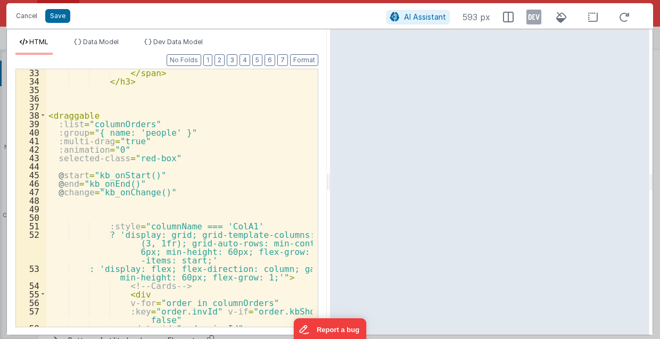
scroll to position [192, 0]
click at [228, 195] on div "</ span > </ h3 > < draggable :list = "columnOrders" :group = "{ name: 'people'…" at bounding box center [179, 206] width 267 height 276
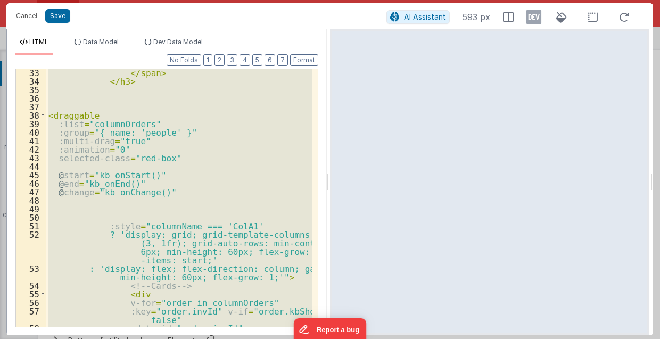
click at [236, 177] on div "</ span > </ h3 > < draggable :list = "columnOrders" :group = "{ name: 'people'…" at bounding box center [179, 198] width 266 height 258
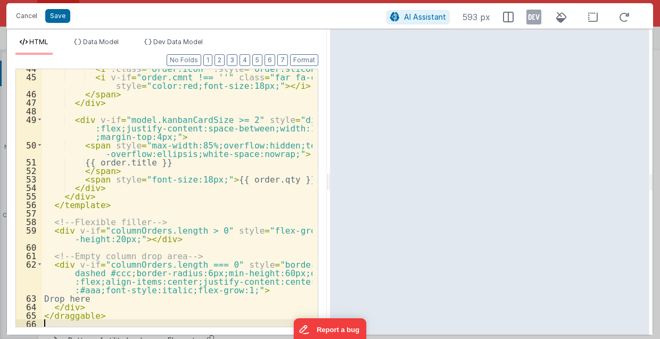
scroll to position [457, 0]
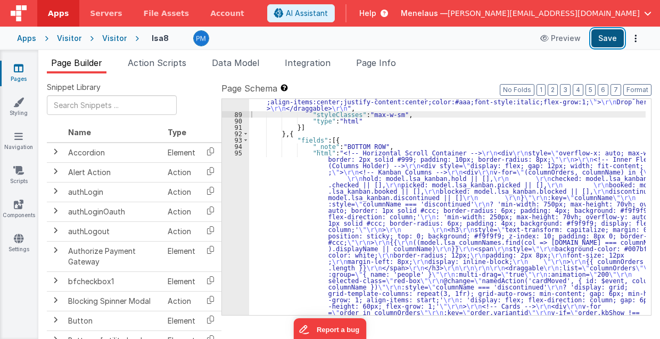
click at [597, 39] on button "Save" at bounding box center [607, 38] width 32 height 18
click at [594, 41] on button "Save" at bounding box center [607, 38] width 32 height 18
click at [638, 37] on button "Options" at bounding box center [635, 38] width 15 height 15
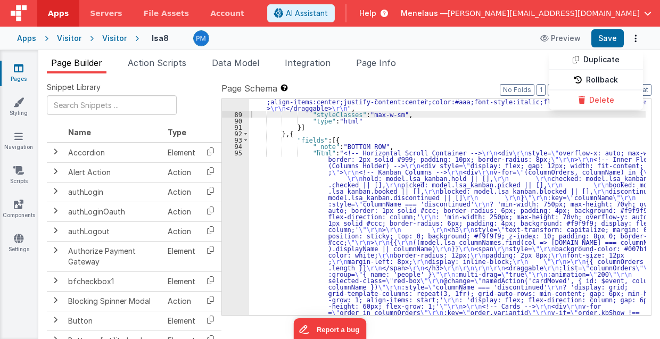
click at [495, 213] on button at bounding box center [330, 169] width 660 height 339
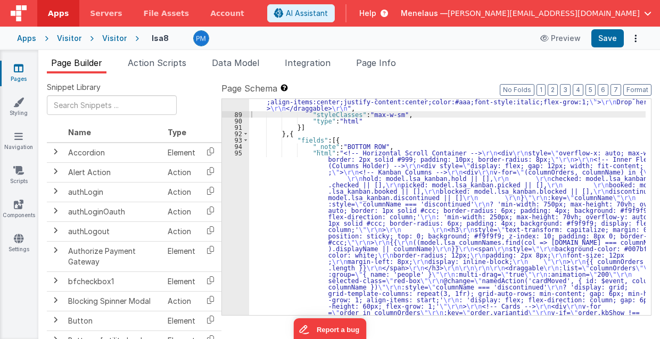
click at [371, 252] on div ""html" : "<draggable \r\n :list= \" columnOrders \"\r\n item-key= \" invId \"\r…" at bounding box center [447, 318] width 397 height 747
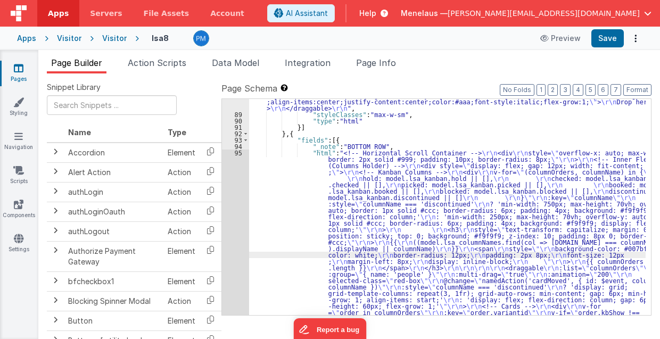
scroll to position [397, 0]
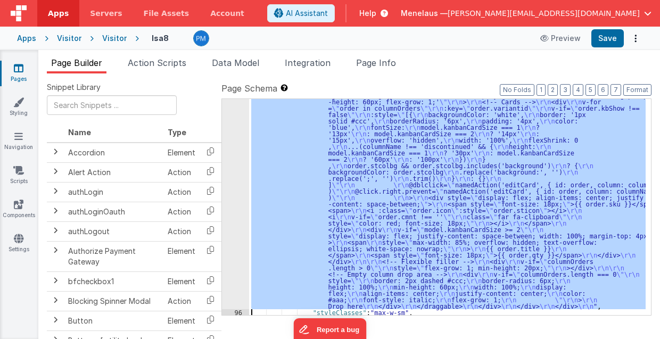
click at [232, 203] on div "95" at bounding box center [235, 127] width 27 height 364
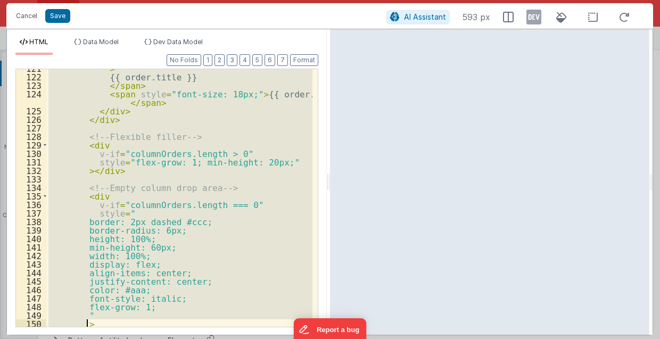
scroll to position [1291, 0]
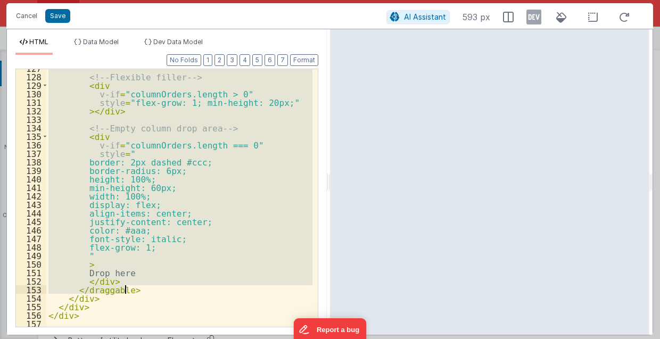
drag, startPoint x: 73, startPoint y: 115, endPoint x: 131, endPoint y: 288, distance: 182.3
click at [131, 288] on div "<!-- Flexible filler --> < div v-if = "columnOrders.length > 0" style = "flex-g…" at bounding box center [179, 202] width 267 height 276
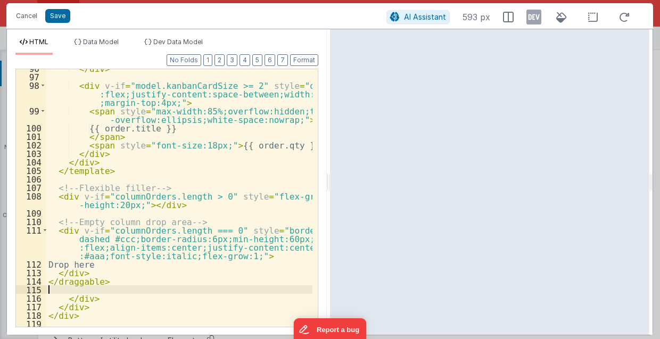
scroll to position [1010, 0]
click at [58, 17] on button "Save" at bounding box center [57, 16] width 25 height 14
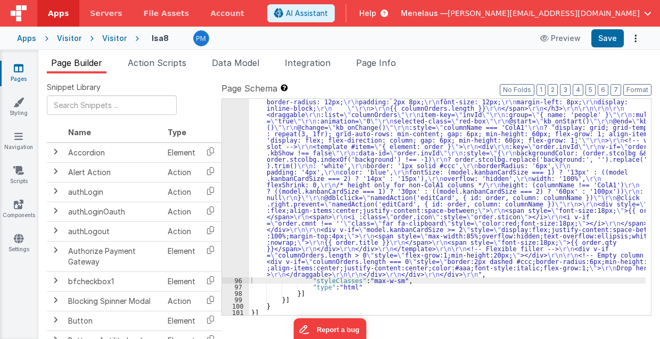
scroll to position [332, 0]
click at [612, 39] on button "Save" at bounding box center [607, 38] width 32 height 18
click at [297, 146] on div ""html" : "<!-- Horizontal Scroll Container --> \r\n <div \r\n style= \" overflo…" at bounding box center [447, 254] width 397 height 491
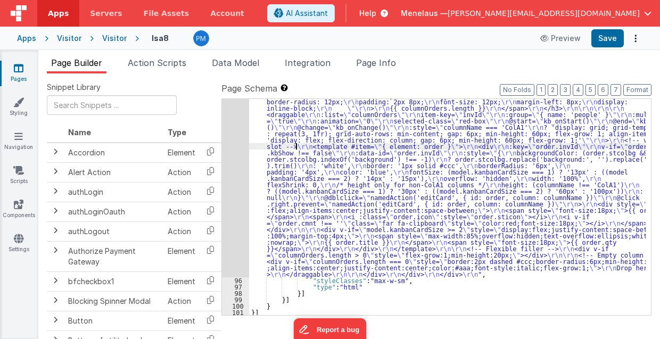
click at [235, 162] on div "95" at bounding box center [235, 143] width 27 height 268
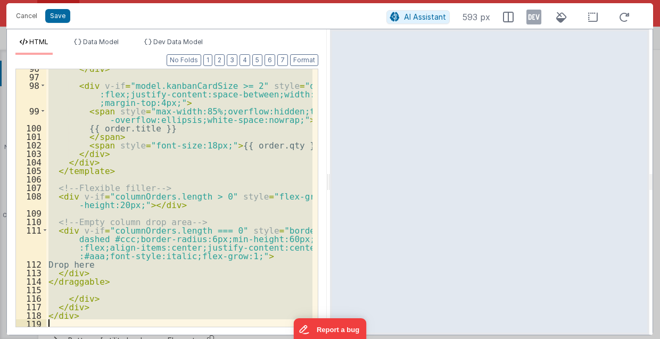
scroll to position [1010, 0]
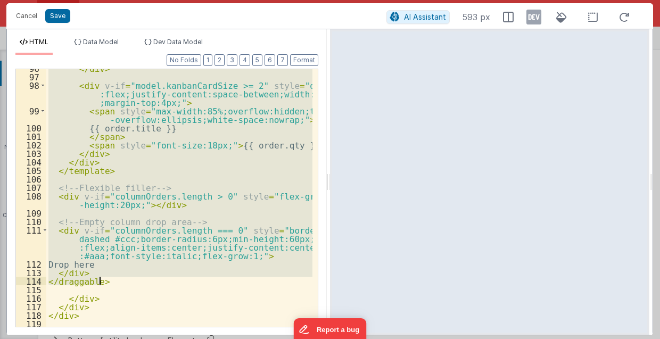
drag, startPoint x: 63, startPoint y: 200, endPoint x: 122, endPoint y: 277, distance: 97.2
click at [122, 277] on div "</ div > < div v-if = "model.kanbanCardSize >= 2" style = "display :flex;justif…" at bounding box center [179, 202] width 267 height 276
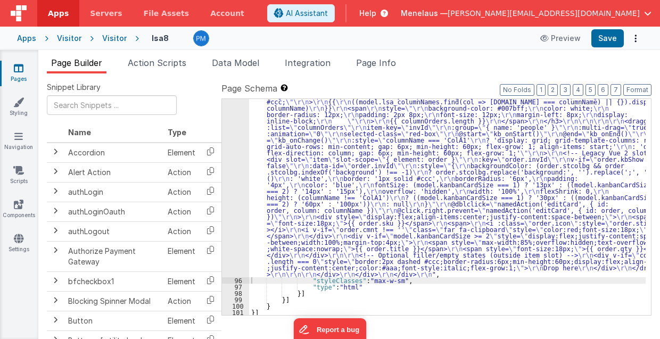
scroll to position [319, 0]
click at [632, 37] on button "Options" at bounding box center [635, 38] width 15 height 15
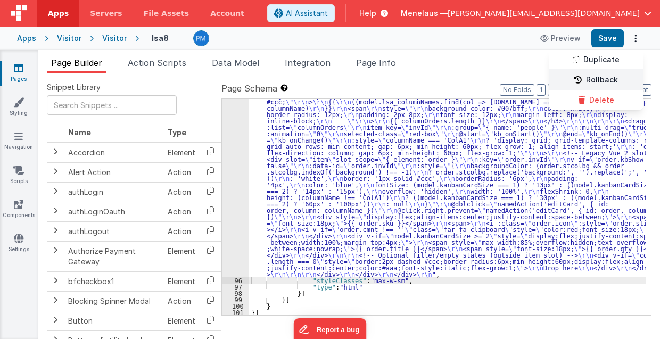
click at [616, 79] on link "Rollback" at bounding box center [596, 80] width 94 height 20
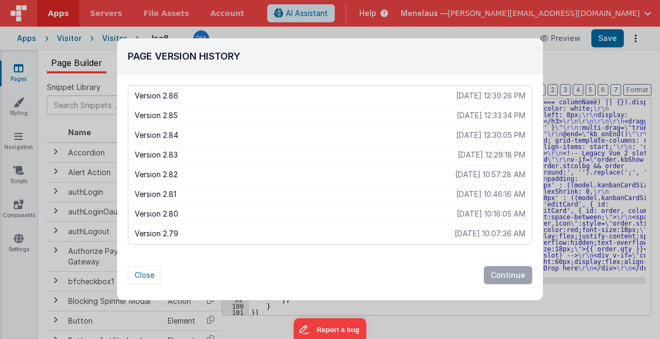
click at [467, 193] on p "2025-08-10 10:46:16 AM" at bounding box center [490, 194] width 69 height 11
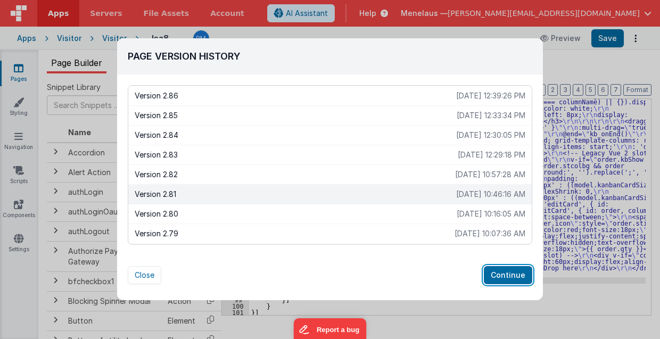
drag, startPoint x: 498, startPoint y: 271, endPoint x: 498, endPoint y: 263, distance: 8.5
click at [498, 269] on button "Continue" at bounding box center [508, 275] width 48 height 18
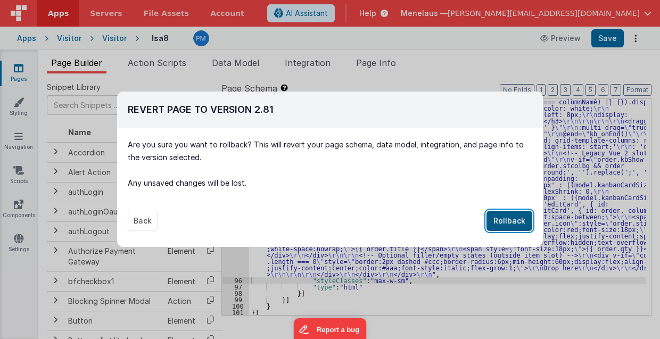
click at [507, 221] on button "Rollback" at bounding box center [510, 221] width 46 height 20
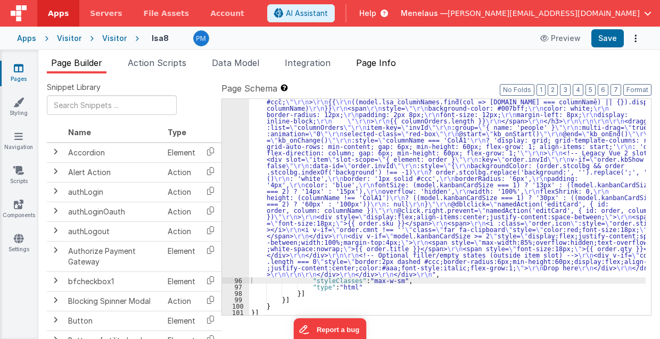
click at [377, 61] on span "Page Info" at bounding box center [376, 62] width 40 height 11
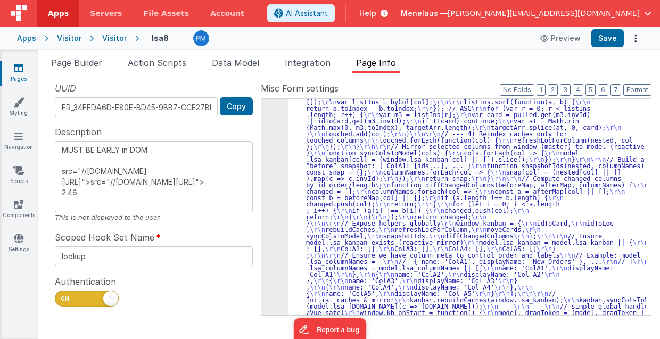
scroll to position [21, 0]
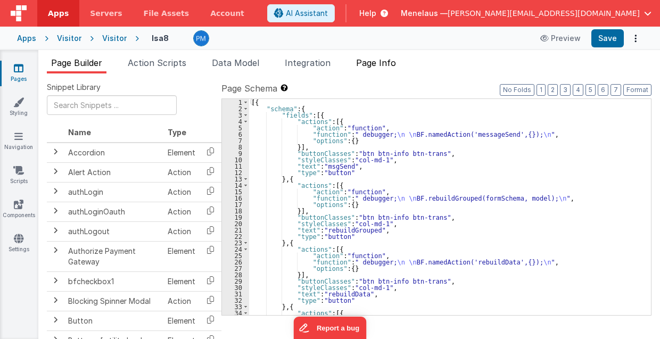
click at [394, 63] on span "Page Info" at bounding box center [376, 62] width 40 height 11
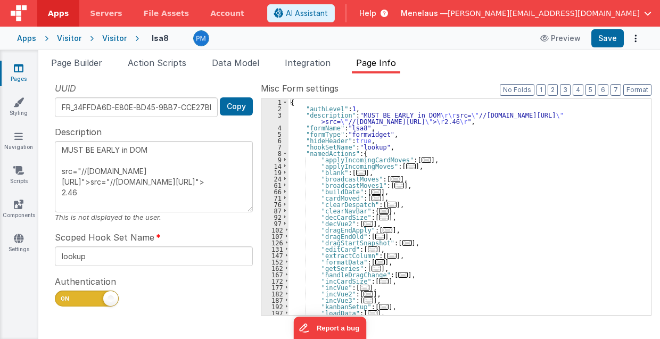
scroll to position [21, 0]
click at [70, 61] on span "Page Builder" at bounding box center [76, 62] width 51 height 11
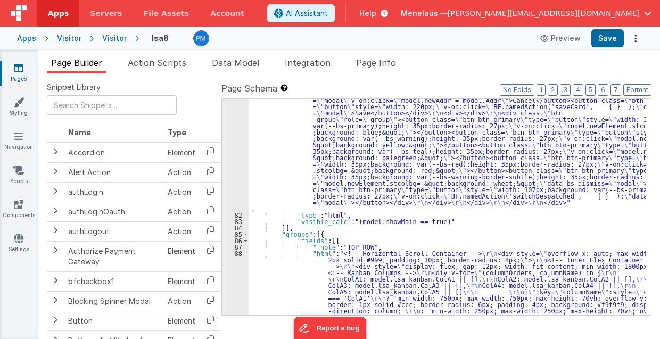
scroll to position [1512, 0]
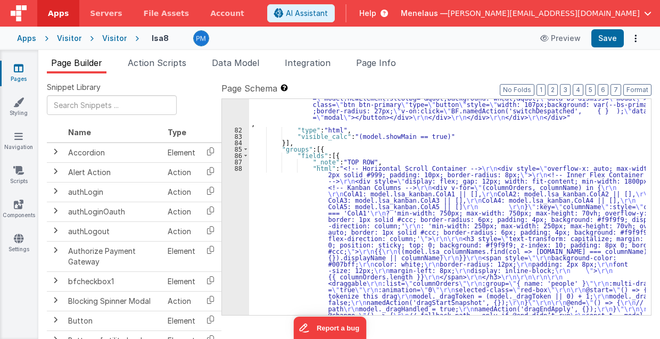
click at [353, 230] on div ""html" : "<div class= \" modal modal-xlg \" role= \" dialog \" tabindex= \" -1 …" at bounding box center [447, 279] width 397 height 945
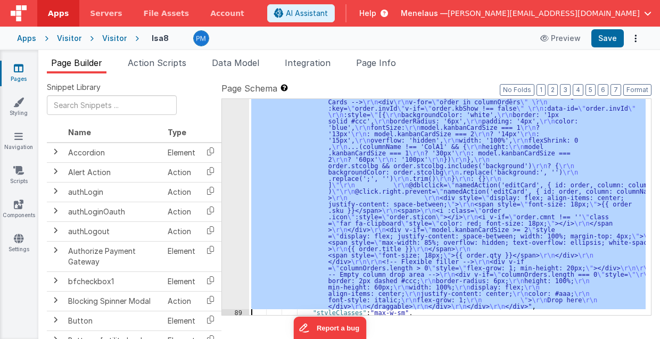
click at [235, 240] on div "88 89 90 91 92 93 94 95 96 97 98 99 100 101" at bounding box center [235, 216] width 27 height 632
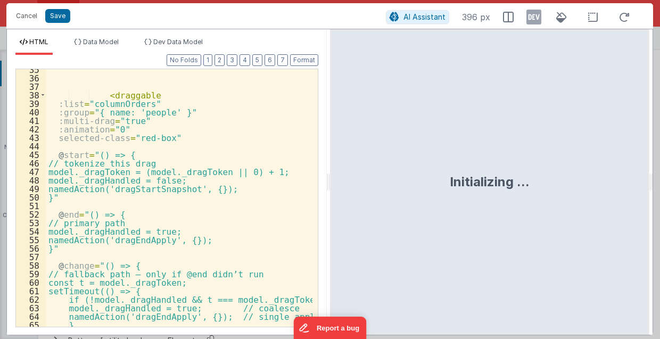
scroll to position [405, 0]
click at [25, 19] on button "Cancel" at bounding box center [27, 16] width 32 height 15
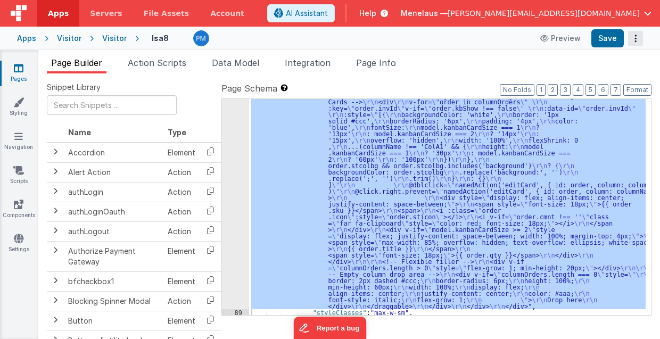
click at [638, 35] on button "Options" at bounding box center [635, 38] width 15 height 15
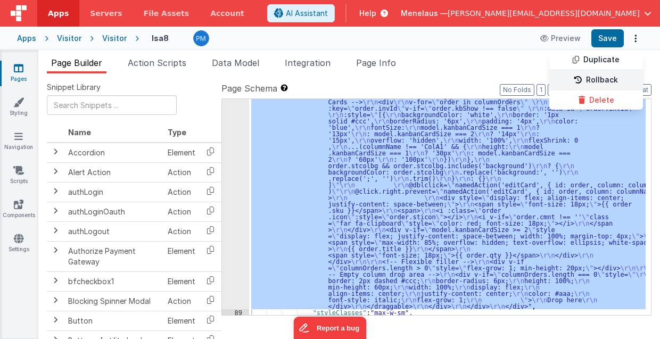
click at [599, 73] on link "Rollback" at bounding box center [596, 80] width 94 height 20
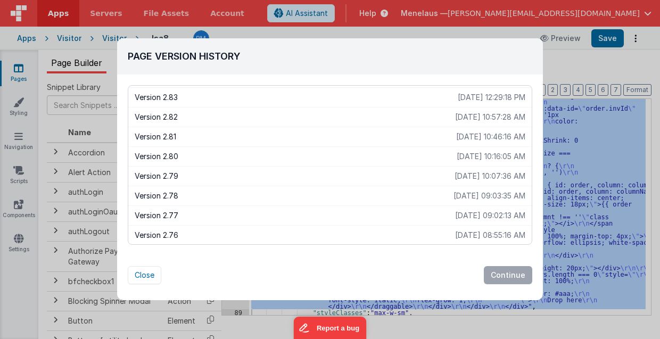
scroll to position [71, 0]
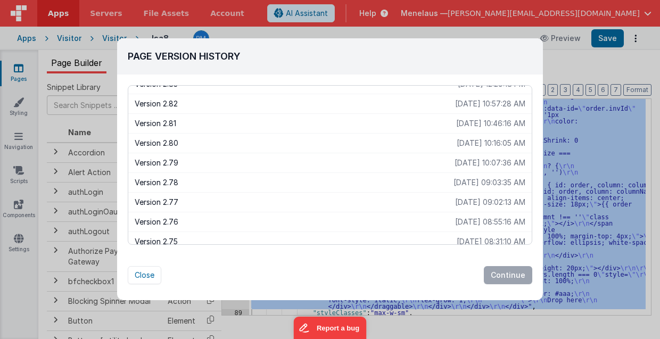
click at [163, 161] on p "Version 2.79" at bounding box center [295, 163] width 320 height 11
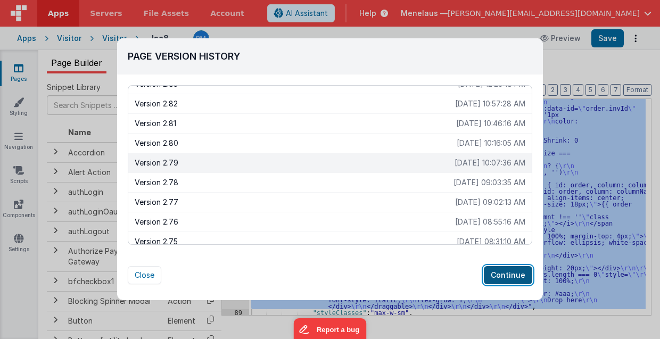
click at [506, 275] on button "Continue" at bounding box center [508, 275] width 48 height 18
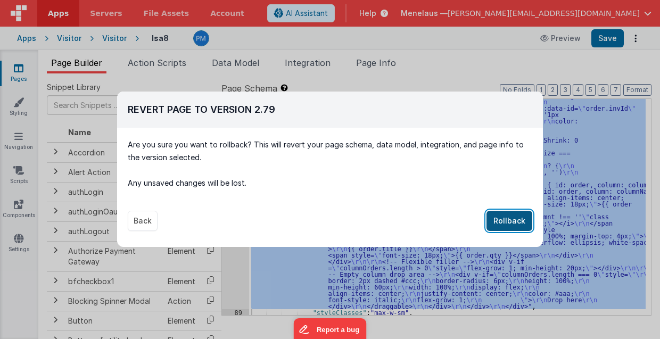
click at [516, 218] on button "Rollback" at bounding box center [510, 221] width 46 height 20
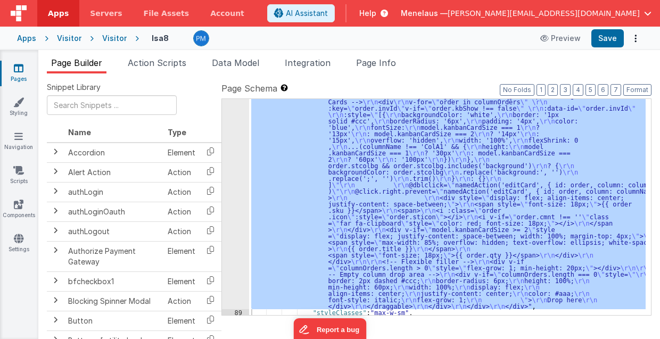
click at [352, 86] on label "Page Schema Shortcuts: Find: command-f Fold: command-option-L Unfold: command-o…" at bounding box center [436, 88] width 430 height 13
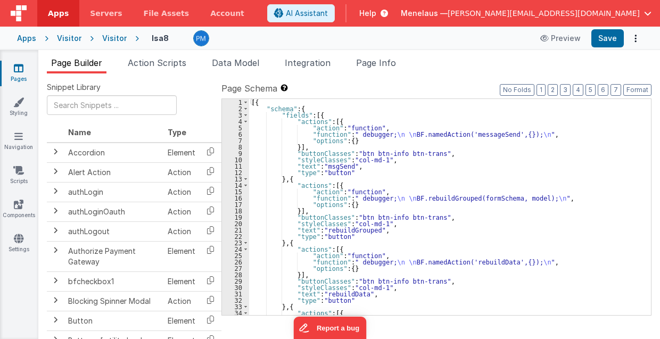
click at [90, 63] on span "Page Builder" at bounding box center [76, 62] width 51 height 11
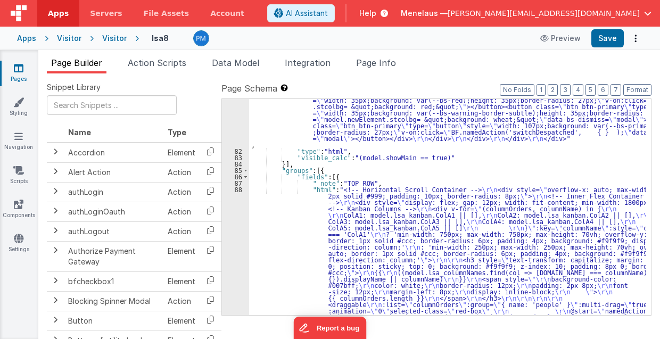
scroll to position [1597, 0]
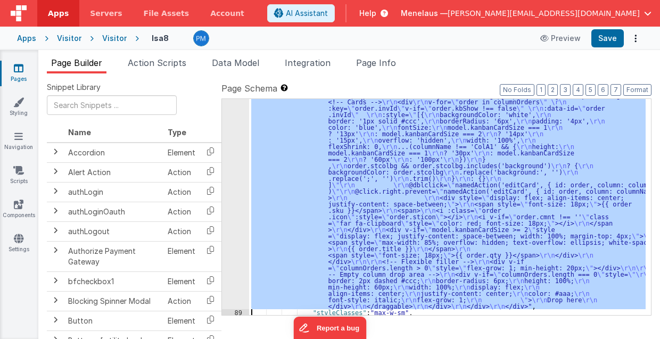
scroll to position [1732, 0]
click at [236, 208] on div "88" at bounding box center [235, 127] width 27 height 364
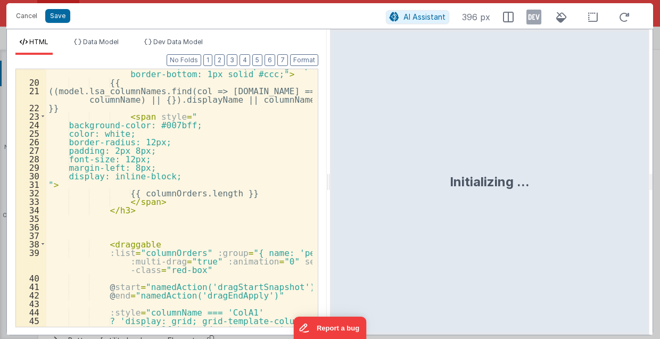
scroll to position [298, 0]
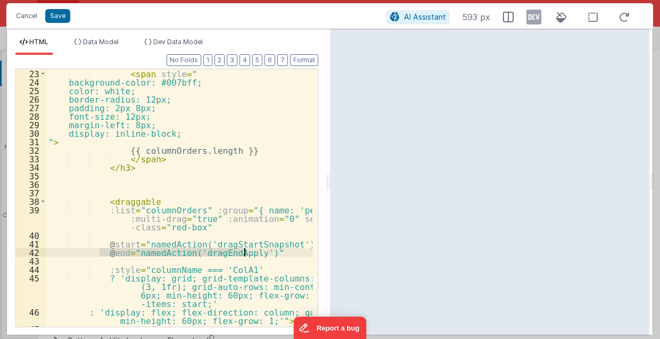
drag, startPoint x: 99, startPoint y: 251, endPoint x: 246, endPoint y: 254, distance: 147.5
click at [246, 254] on div "< span style = " background-color: #007bff; color: white; border-radius: 12px; …" at bounding box center [179, 207] width 267 height 276
click at [246, 254] on div "< span style = " background-color: #007bff; color: white; border-radius: 12px; …" at bounding box center [179, 198] width 266 height 258
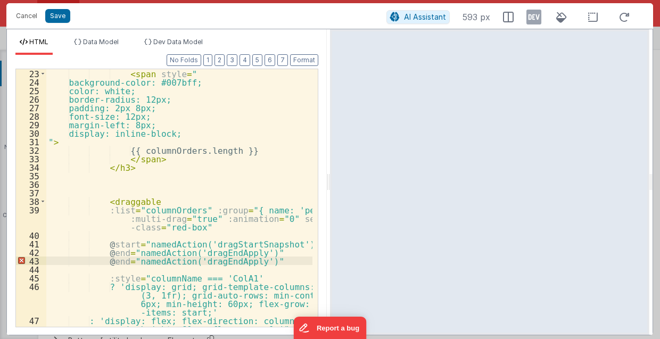
click at [111, 262] on div "< span style = " background-color: #007bff; color: white; border-radius: 12px; …" at bounding box center [179, 207] width 267 height 276
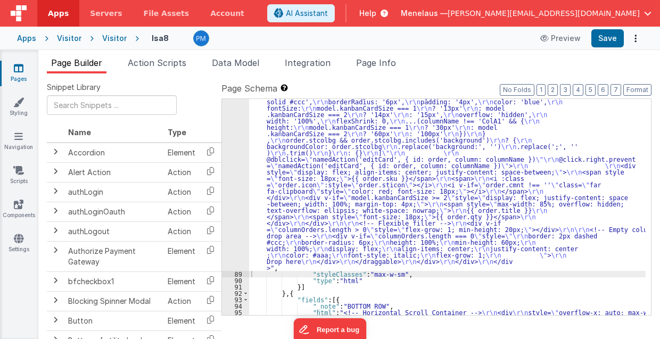
drag, startPoint x: 269, startPoint y: 157, endPoint x: 238, endPoint y: 165, distance: 32.0
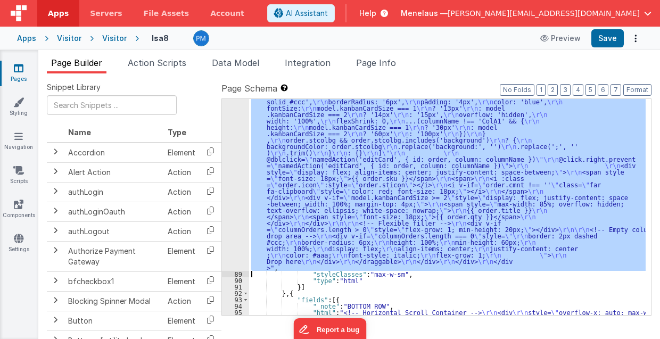
click at [238, 165] on div "88" at bounding box center [235, 108] width 27 height 326
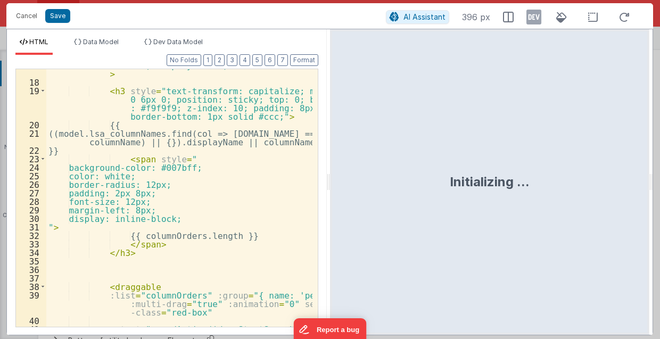
scroll to position [341, 0]
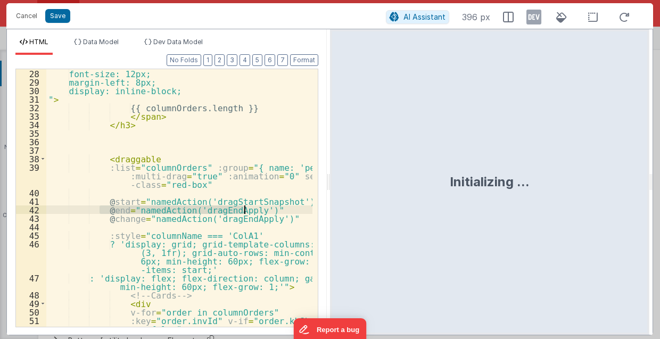
drag, startPoint x: 100, startPoint y: 209, endPoint x: 256, endPoint y: 208, distance: 156.0
click at [256, 208] on div "font-size: 12px; margin-left: 8px; display: inline-block; " > {{ columnOrders.l…" at bounding box center [179, 207] width 267 height 276
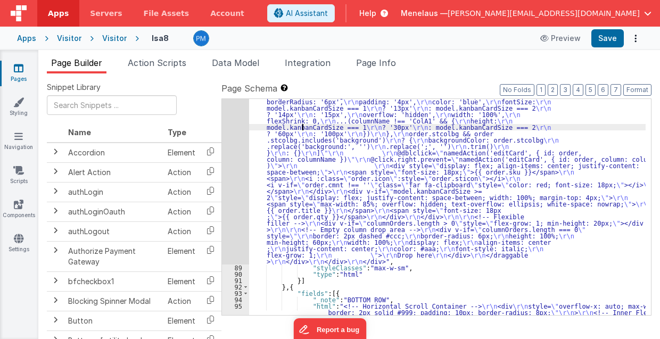
click at [234, 162] on div "88" at bounding box center [235, 104] width 27 height 319
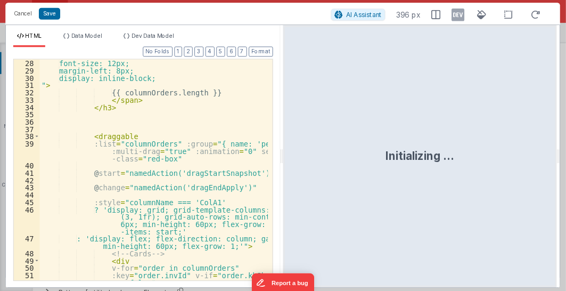
scroll to position [362, 0]
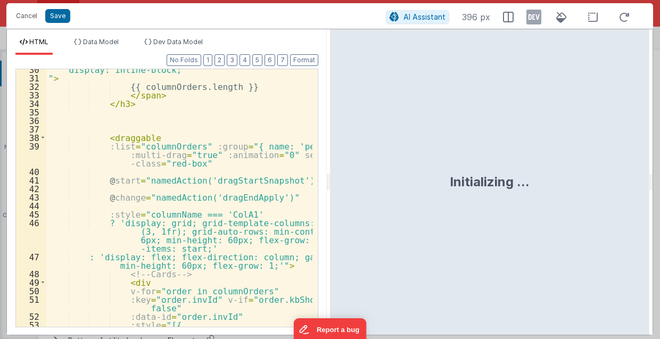
click at [112, 191] on div "display: inline-block; " > {{ columnOrders.length }} </ span > </ h3 > < dragga…" at bounding box center [179, 203] width 267 height 276
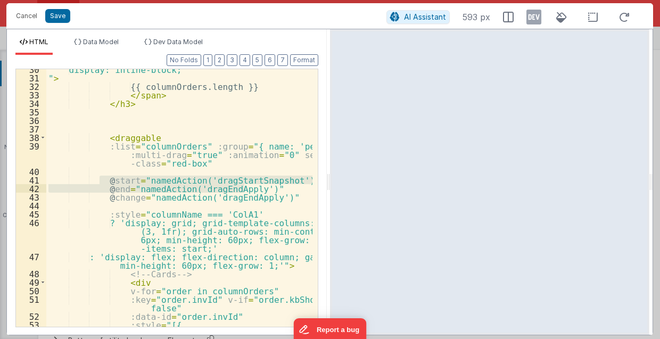
drag, startPoint x: 98, startPoint y: 177, endPoint x: 263, endPoint y: 188, distance: 164.9
click at [263, 188] on div "display: inline-block; " > {{ columnOrders.length }} </ span > </ h3 > < dragga…" at bounding box center [179, 203] width 267 height 276
click at [30, 17] on button "Cancel" at bounding box center [27, 16] width 32 height 15
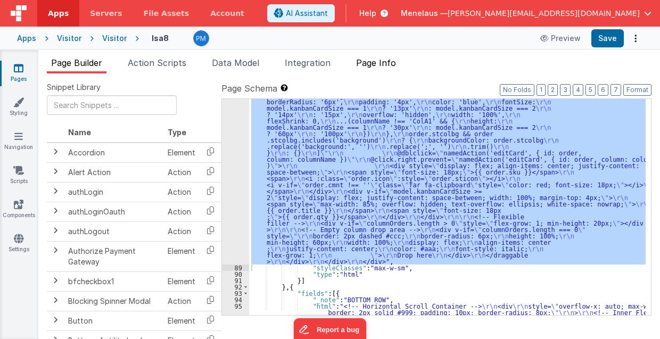
click at [388, 64] on span "Page Info" at bounding box center [376, 62] width 40 height 11
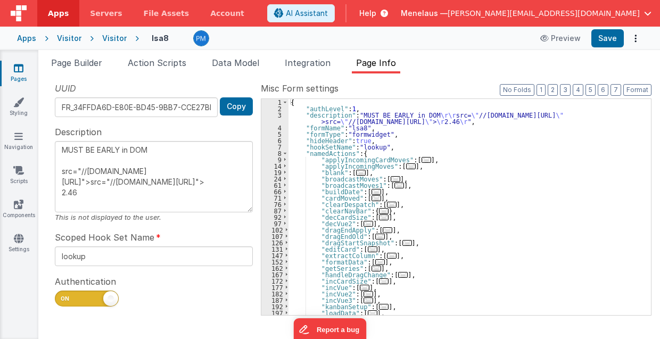
click at [402, 243] on span "..." at bounding box center [407, 243] width 10 height 6
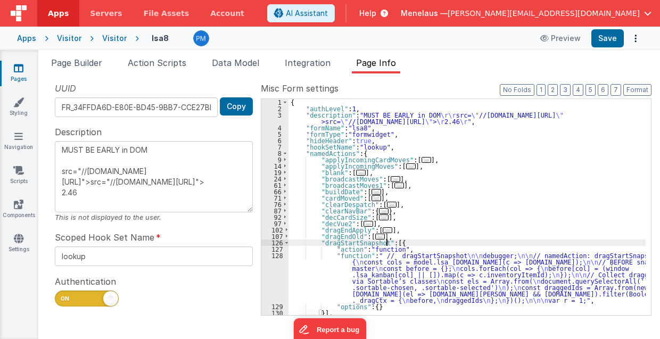
drag, startPoint x: 394, startPoint y: 268, endPoint x: 273, endPoint y: 285, distance: 122.0
click at [393, 269] on div "{ "authLevel" : 1 , "description" : "MUST BE EARLY in DOM \r\r src= \" //cdn.js…" at bounding box center [468, 213] width 358 height 229
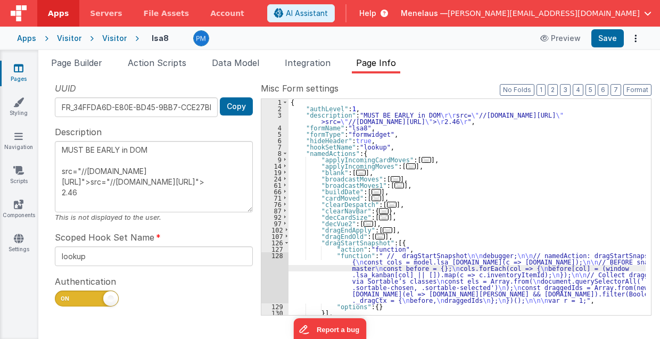
click at [264, 285] on div "128" at bounding box center [274, 277] width 27 height 51
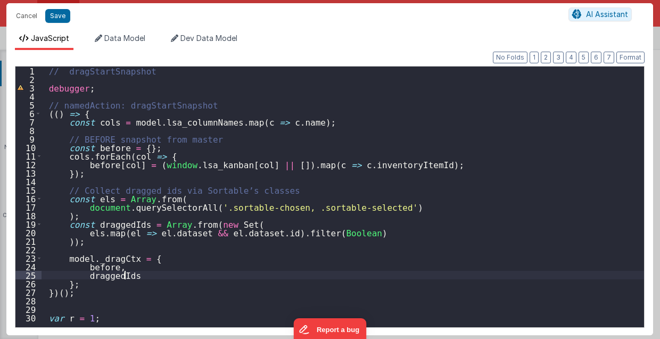
click at [282, 271] on div "// dragStartSnapshot debugger ; // namedAction: dragStartSnapshot (( ) => { con…" at bounding box center [343, 206] width 603 height 278
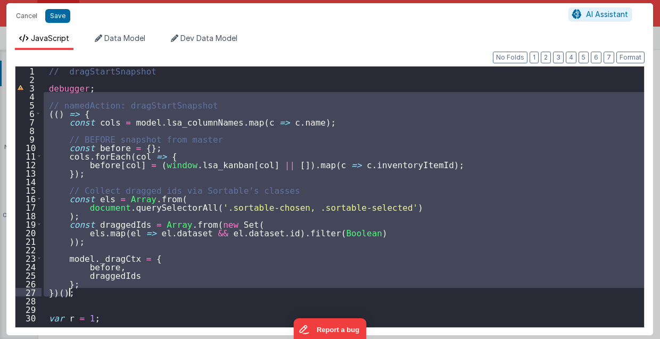
drag, startPoint x: 47, startPoint y: 98, endPoint x: 109, endPoint y: 290, distance: 201.0
click at [109, 290] on div "// dragStartSnapshot debugger ; // namedAction: dragStartSnapshot (( ) => { con…" at bounding box center [343, 206] width 603 height 278
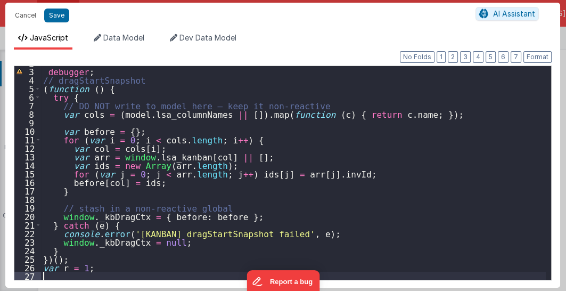
scroll to position [16, 0]
click at [156, 81] on div "debugger ; // dragStartSnapshot ( function ( ) { try { // DO NOT write to model…" at bounding box center [293, 174] width 505 height 231
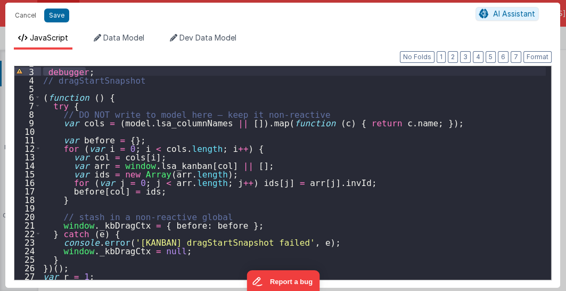
drag, startPoint x: 44, startPoint y: 72, endPoint x: 88, endPoint y: 71, distance: 44.7
click at [88, 71] on div "debugger ; // dragStartSnapshot ( function ( ) { try { // DO NOT write to model…" at bounding box center [293, 174] width 505 height 231
click at [86, 104] on div "debugger ; // dragStartSnapshot ( function ( ) { try { // DO NOT write to model…" at bounding box center [293, 174] width 505 height 231
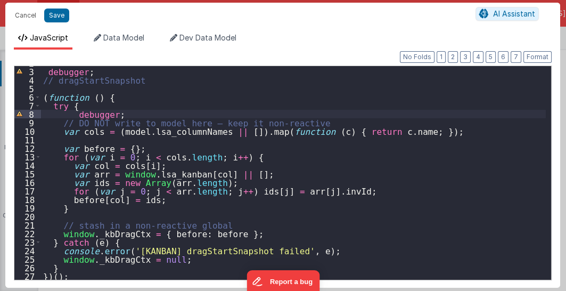
scroll to position [59, 0]
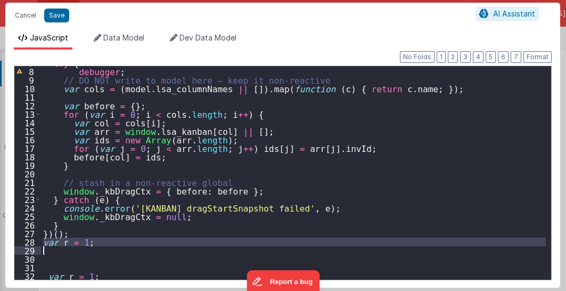
drag, startPoint x: 41, startPoint y: 237, endPoint x: 109, endPoint y: 246, distance: 68.1
click at [109, 246] on div "try { debugger ; // DO NOT write to model here — keep it non-reactive var cols …" at bounding box center [293, 174] width 505 height 231
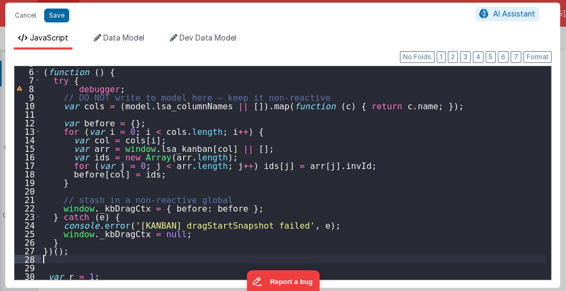
scroll to position [42, 0]
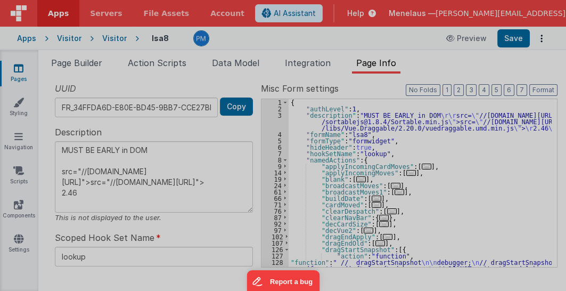
type textarea "MUST BE EARLY in DOM src="//cdn.jsdelivr.net/npm/sortablejs@1.8.4/Sortable.min.…"
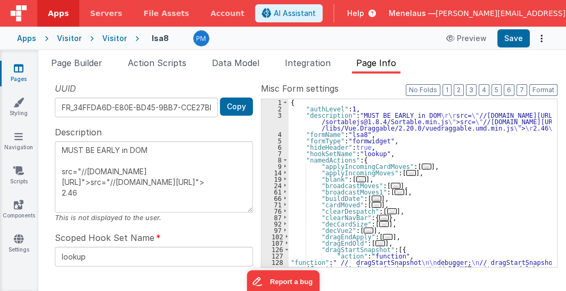
click at [383, 235] on span "..." at bounding box center [388, 237] width 10 height 6
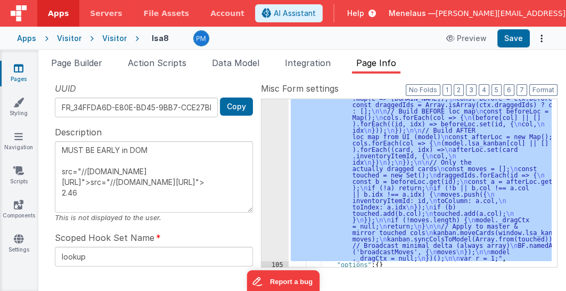
click at [267, 144] on div "104" at bounding box center [274, 149] width 27 height 224
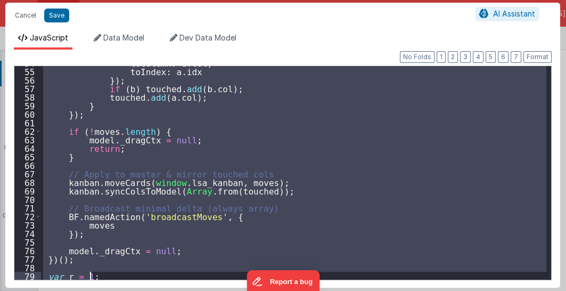
scroll to position [459, 0]
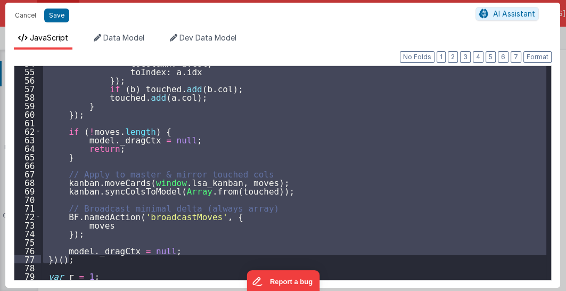
drag, startPoint x: 47, startPoint y: 102, endPoint x: 106, endPoint y: 260, distance: 168.1
click at [106, 260] on div "toColumn : a . col , toIndex : a . idx }) ; if ( b ) touched . add ( b . col ) …" at bounding box center [294, 174] width 506 height 231
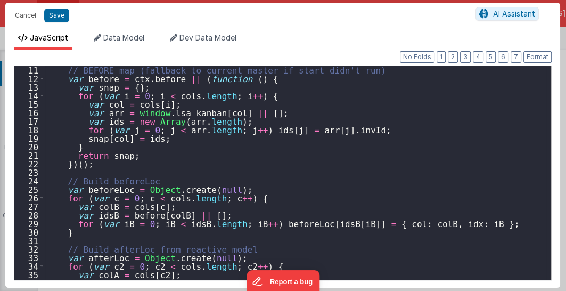
scroll to position [0, 0]
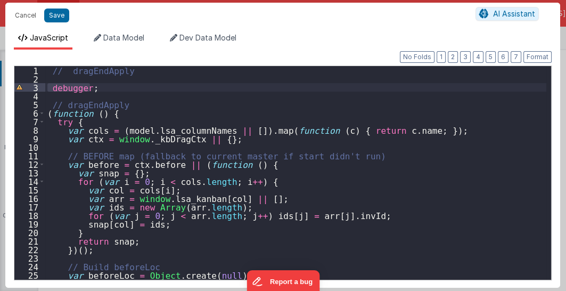
drag, startPoint x: 47, startPoint y: 85, endPoint x: 93, endPoint y: 87, distance: 45.8
click at [93, 87] on div "// dragEndApply debugger ; // dragEndApply ( function ( ) { try { var cols = ( …" at bounding box center [295, 181] width 501 height 231
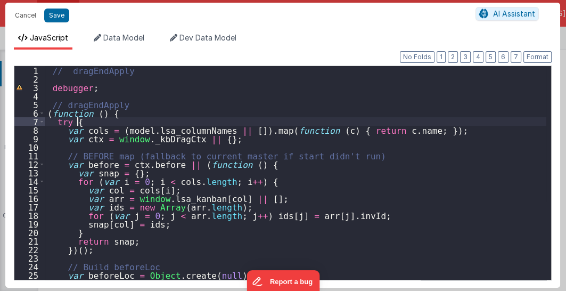
click at [93, 123] on div "// dragEndApply debugger ; // dragEndApply ( function ( ) { try { var cols = ( …" at bounding box center [295, 181] width 501 height 231
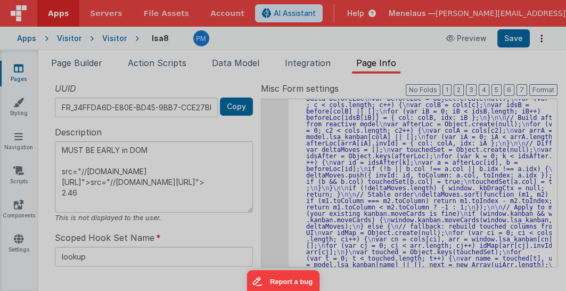
type textarea "MUST BE EARLY in DOM src="//cdn.jsdelivr.net/npm/sortablejs@1.8.4/Sortable.min.…"
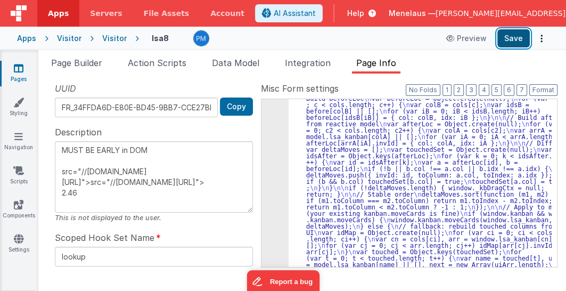
click at [519, 40] on button "Save" at bounding box center [513, 38] width 32 height 18
click at [145, 61] on span "Action Scripts" at bounding box center [157, 62] width 59 height 11
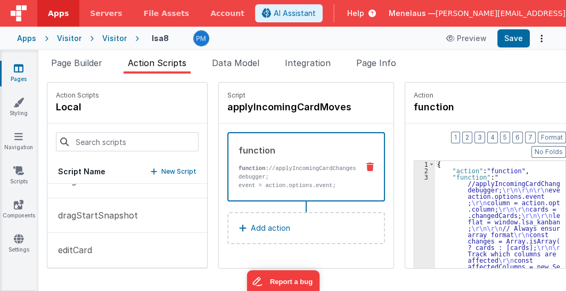
scroll to position [426, 0]
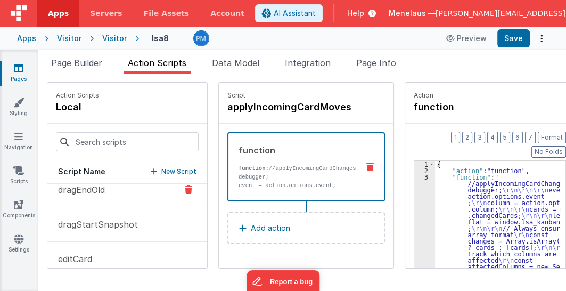
click at [88, 188] on p "dragEndOld" at bounding box center [78, 189] width 53 height 13
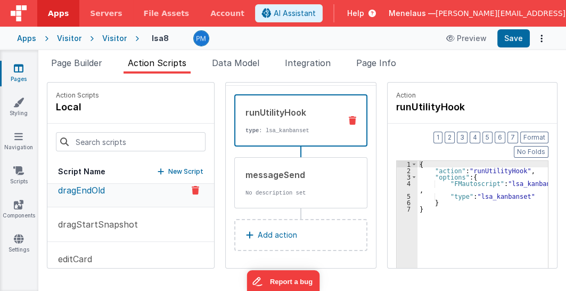
scroll to position [0, 0]
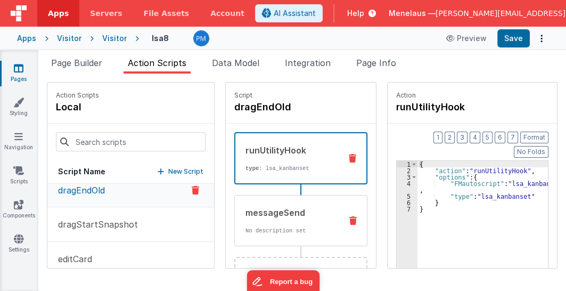
click at [278, 208] on div "messageSend" at bounding box center [292, 212] width 94 height 13
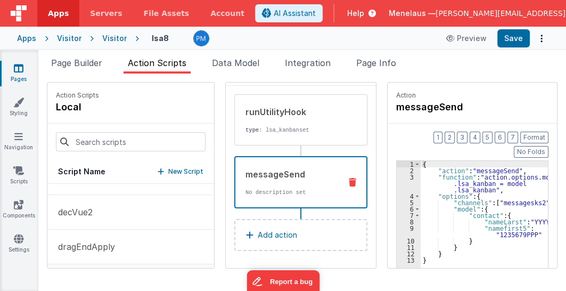
scroll to position [334, 0]
click at [114, 236] on button "dragEndApply" at bounding box center [130, 247] width 167 height 35
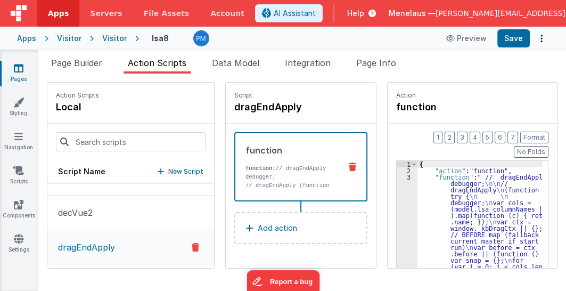
scroll to position [0, 0]
click at [68, 67] on span "Page Builder" at bounding box center [76, 62] width 51 height 11
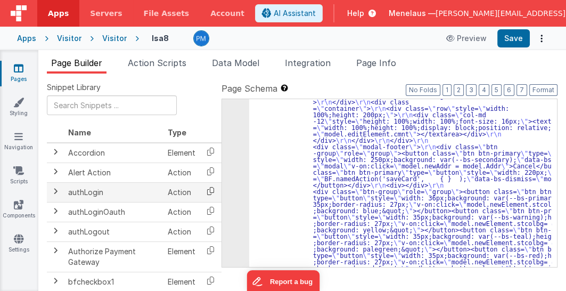
scroll to position [1732, 0]
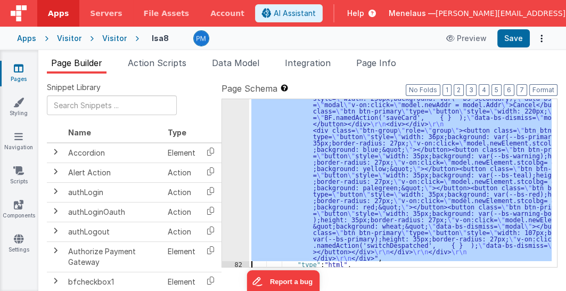
scroll to position [1793, 0]
click at [240, 196] on div "81" at bounding box center [235, 37] width 27 height 447
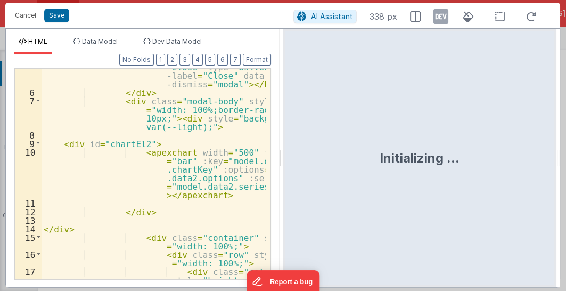
scroll to position [109, 0]
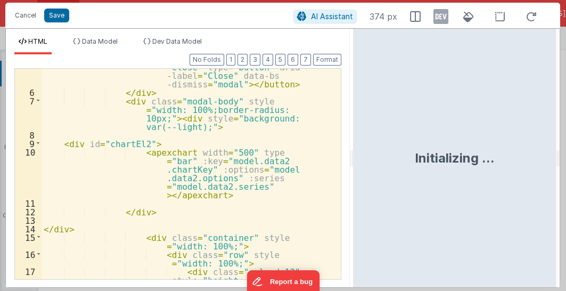
drag, startPoint x: 281, startPoint y: 158, endPoint x: 353, endPoint y: 157, distance: 72.4
click at [353, 157] on html "Cancel Save AI Assistant 374 px HTML Data Model Dev Data Model Format 7 6 5 4 3…" at bounding box center [283, 145] width 566 height 291
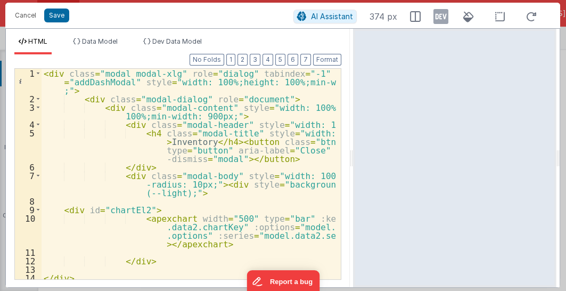
scroll to position [0, 0]
click at [22, 18] on button "Cancel" at bounding box center [26, 15] width 32 height 15
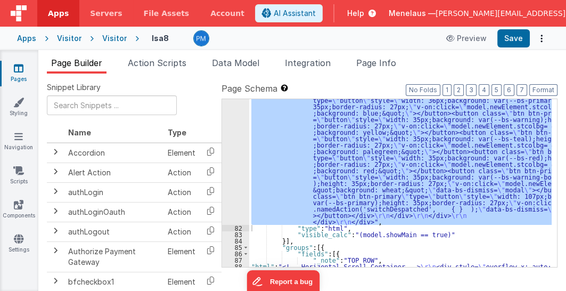
scroll to position [1902, 0]
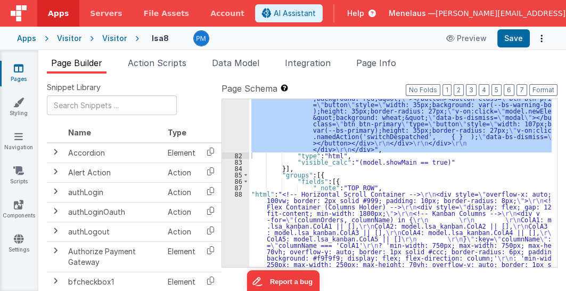
click at [322, 234] on div ""html" : "<div class= \" modal modal-xlg \" role= \" dialog \" tabindex= \" -1 …" at bounding box center [400, 226] width 303 height 1043
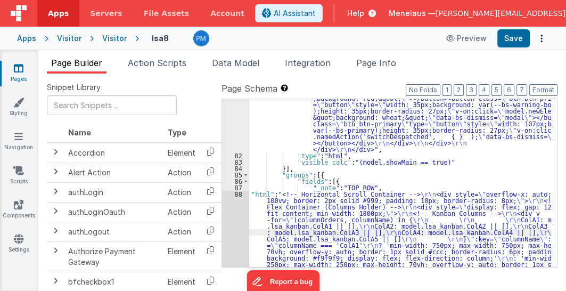
click at [237, 236] on div "81 82 83 84 85 86 87 88 89 90 91 92 93 94 95 96 97 98 99 100 101" at bounding box center [235, 226] width 27 height 1043
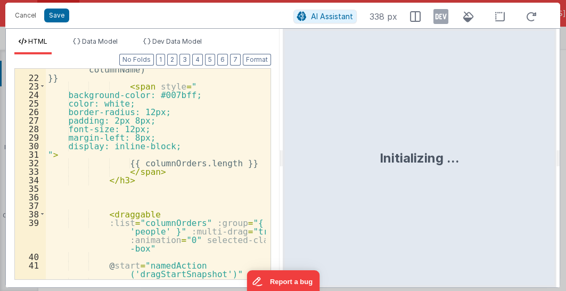
scroll to position [434, 0]
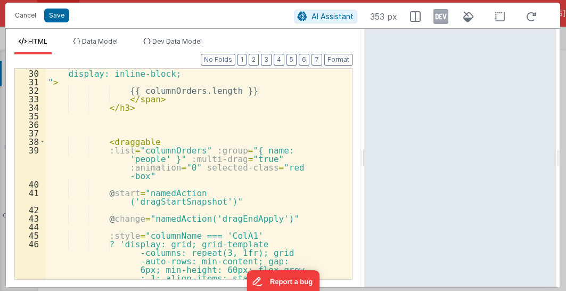
drag, startPoint x: 281, startPoint y: 160, endPoint x: 365, endPoint y: 156, distance: 84.2
click at [365, 156] on html "Cancel Save AI Assistant 353 px HTML Data Model Dev Data Model Format 7 6 5 4 3…" at bounding box center [283, 145] width 566 height 291
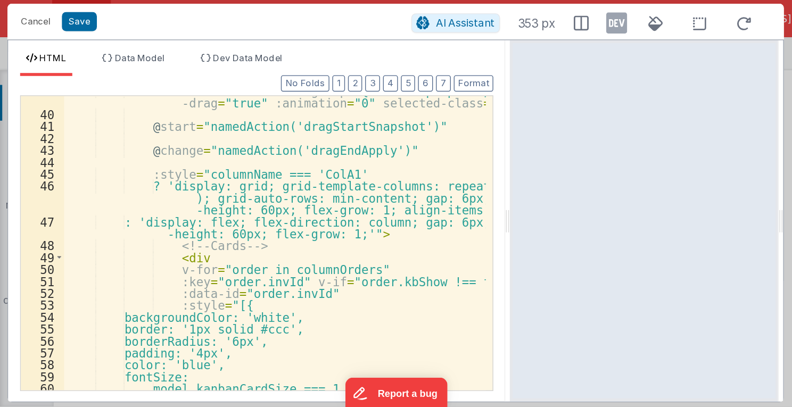
scroll to position [416, 0]
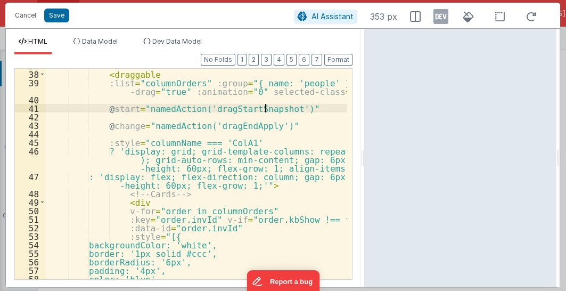
click at [264, 108] on div "< draggable :list = "columnOrders" :group = "{ name: 'people' }" :multi -drag =…" at bounding box center [197, 175] width 302 height 228
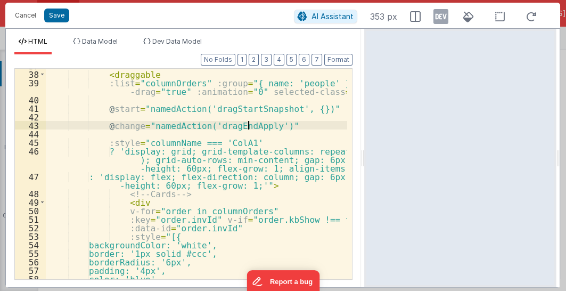
click at [248, 124] on div "< draggable :list = "columnOrders" :group = "{ name: 'people' }" :multi -drag =…" at bounding box center [197, 175] width 302 height 228
click at [119, 126] on div "< draggable :list = "columnOrders" :group = "{ name: 'people' }" :multi -drag =…" at bounding box center [197, 175] width 302 height 228
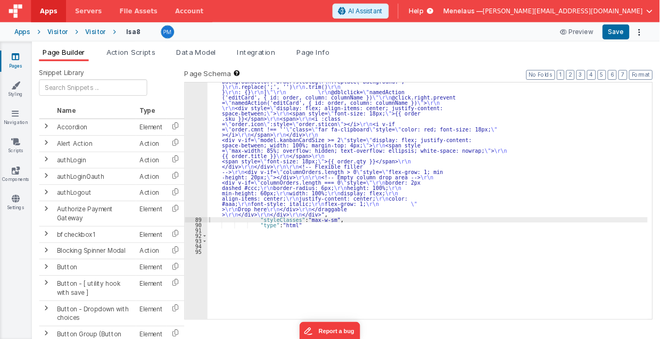
scroll to position [1561, 0]
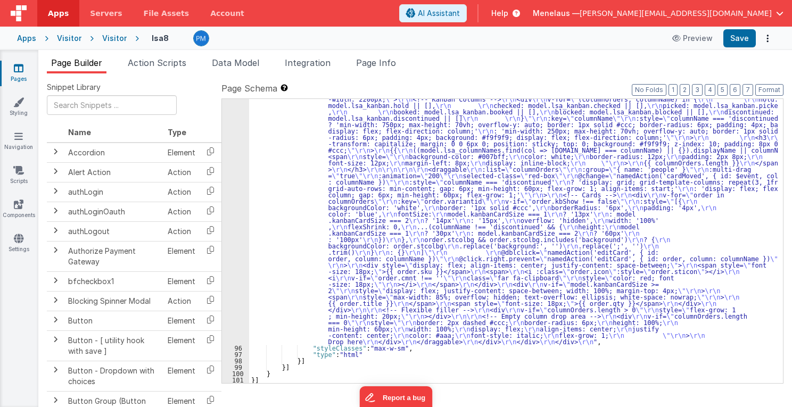
click at [367, 185] on div ""html" : "<!-- Horizontal Scroll Container --> \r\n <div \r\n style= \" overflo…" at bounding box center [513, 359] width 529 height 553
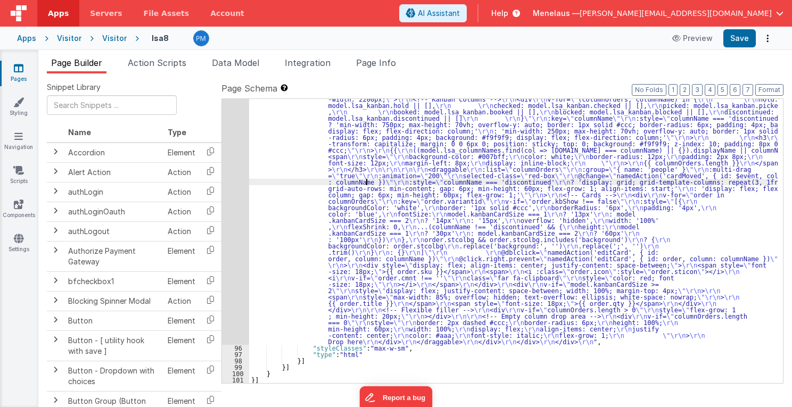
click at [237, 209] on div "95" at bounding box center [235, 214] width 27 height 262
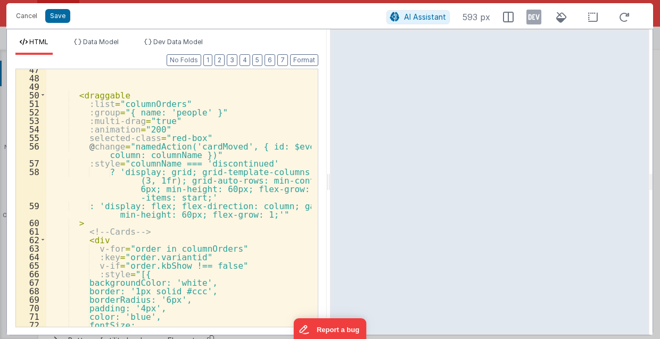
scroll to position [490, 0]
click at [29, 15] on button "Cancel" at bounding box center [27, 16] width 32 height 15
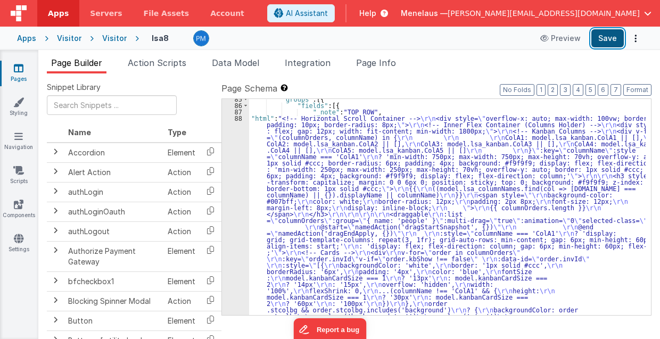
click at [613, 32] on button "Save" at bounding box center [607, 38] width 32 height 18
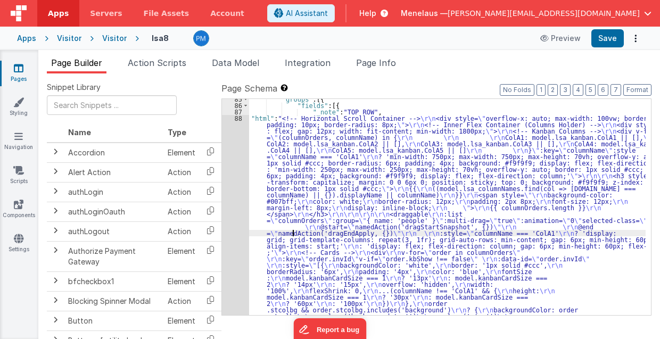
click at [636, 38] on icon "Options" at bounding box center [635, 38] width 15 height 1
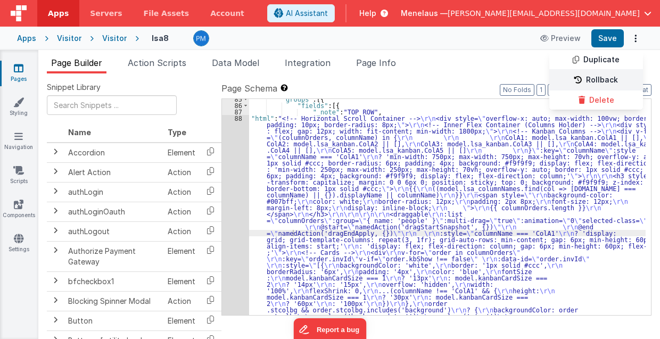
click at [600, 81] on link "Rollback" at bounding box center [596, 80] width 94 height 20
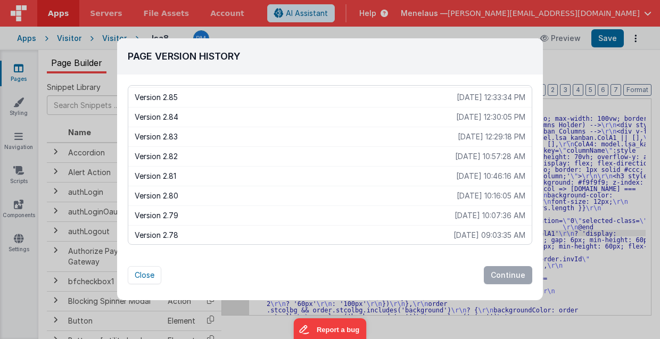
scroll to position [177, 0]
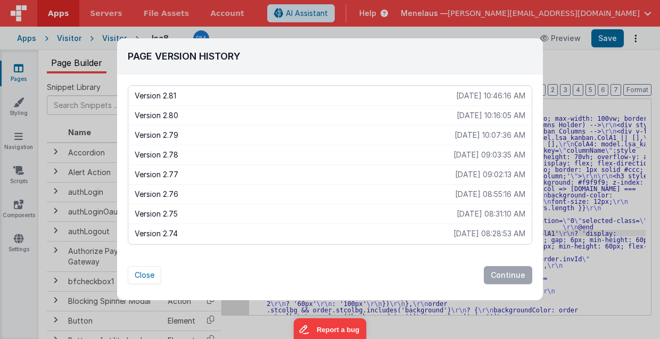
click at [171, 132] on p "Version 2.79" at bounding box center [295, 135] width 320 height 11
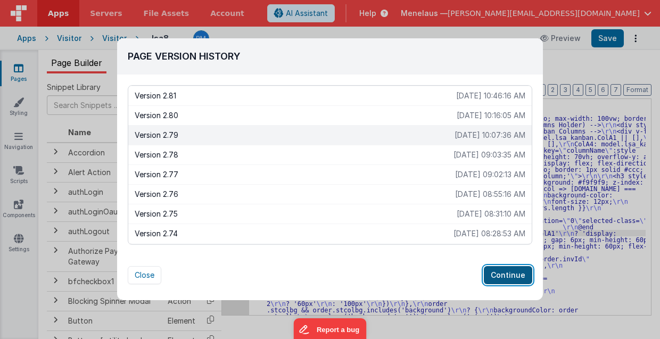
click at [501, 274] on button "Continue" at bounding box center [508, 275] width 48 height 18
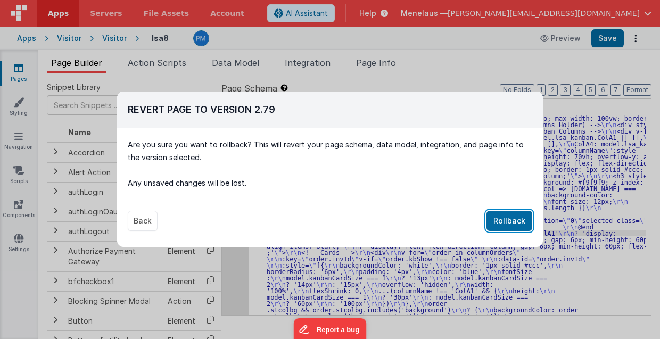
click at [517, 213] on button "Rollback" at bounding box center [510, 221] width 46 height 20
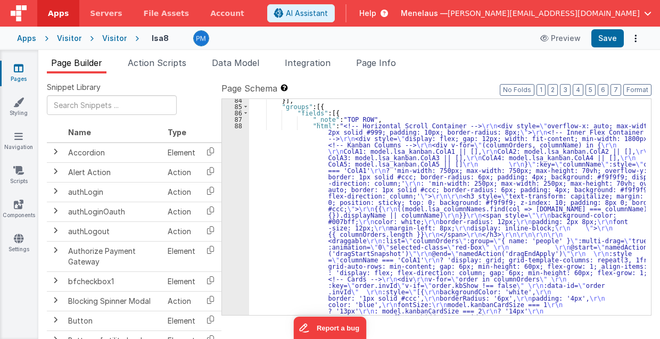
scroll to position [1554, 0]
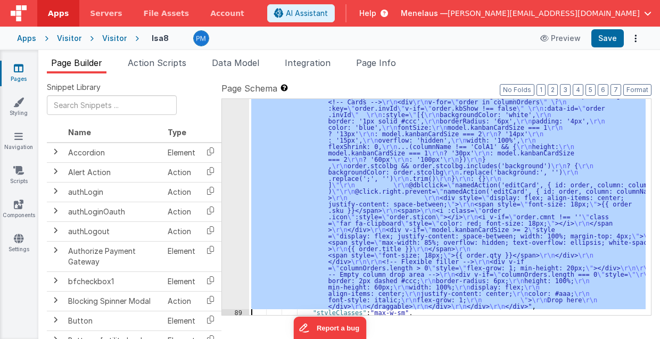
click at [236, 210] on div "88 89 90 91 92 93 94 95 96 97 98 99 100 101" at bounding box center [235, 238] width 27 height 587
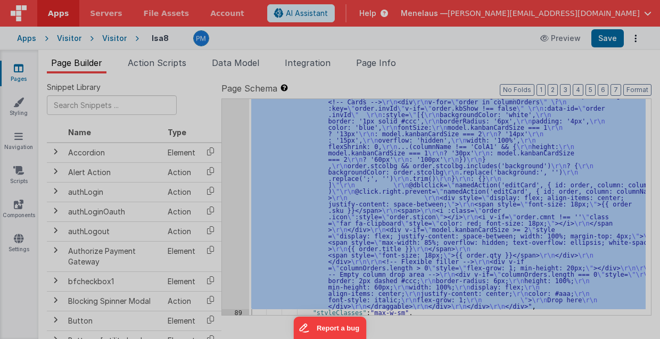
scroll to position [1732, 0]
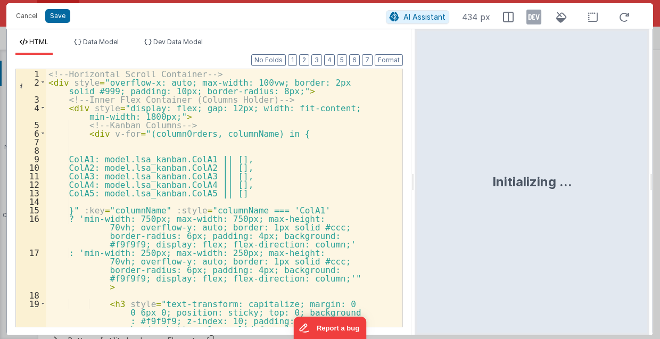
drag, startPoint x: 328, startPoint y: 189, endPoint x: 415, endPoint y: 190, distance: 87.3
click at [415, 190] on html "Cancel Save AI Assistant 434 px HTML Data Model Dev Data Model Format 7 6 5 4 3…" at bounding box center [330, 169] width 660 height 339
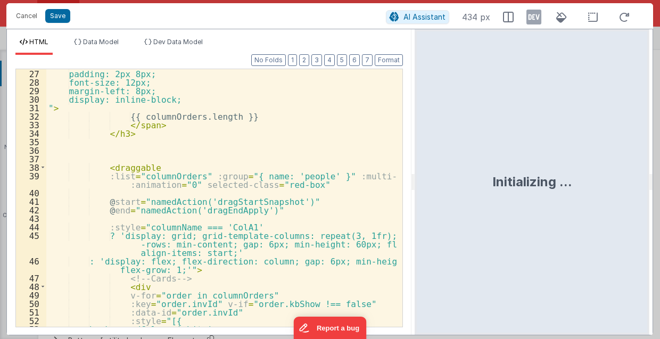
scroll to position [298, 0]
click at [264, 202] on div "padding: 2px 8px; font-size: 12px; margin-left: 8px; display: inline-block; " >…" at bounding box center [221, 207] width 351 height 276
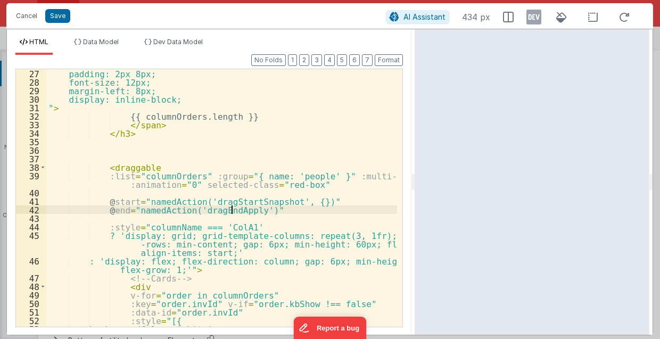
click at [234, 208] on div "padding: 2px 8px; font-size: 12px; margin-left: 8px; display: inline-block; " >…" at bounding box center [221, 207] width 351 height 276
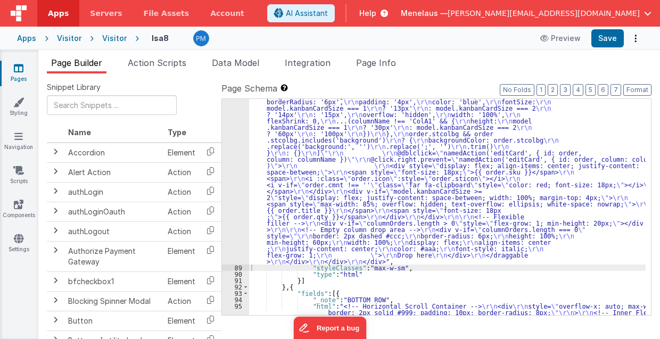
drag, startPoint x: 409, startPoint y: 265, endPoint x: 409, endPoint y: 259, distance: 6.4
click at [393, 62] on span "Page Info" at bounding box center [376, 62] width 40 height 11
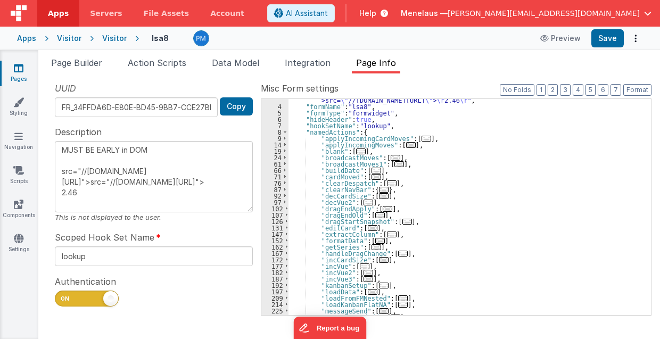
scroll to position [43, 0]
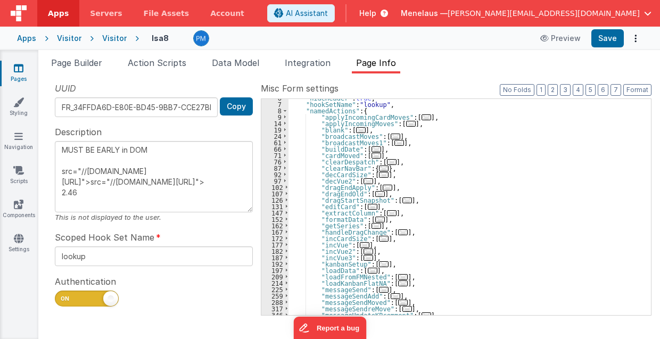
click at [379, 262] on span "..." at bounding box center [384, 264] width 10 height 6
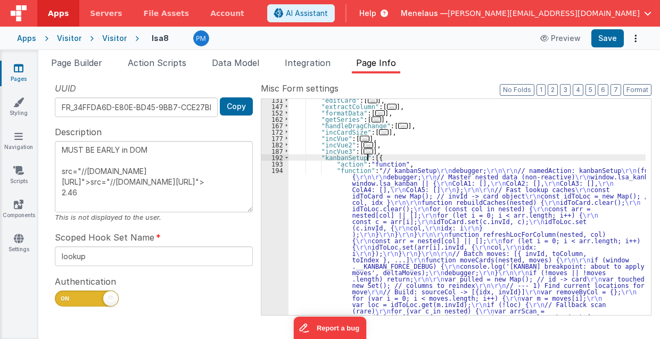
scroll to position [149, 0]
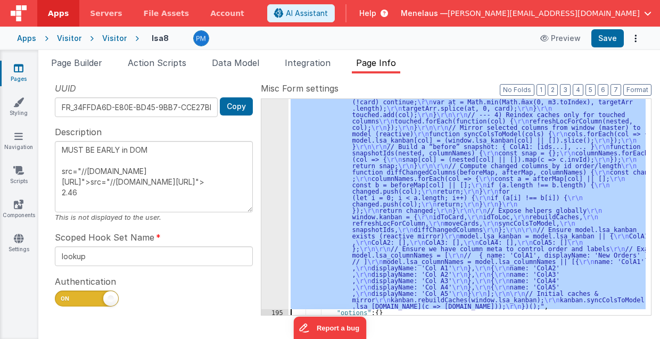
scroll to position [524, 0]
click at [275, 249] on div "194" at bounding box center [274, 50] width 27 height 517
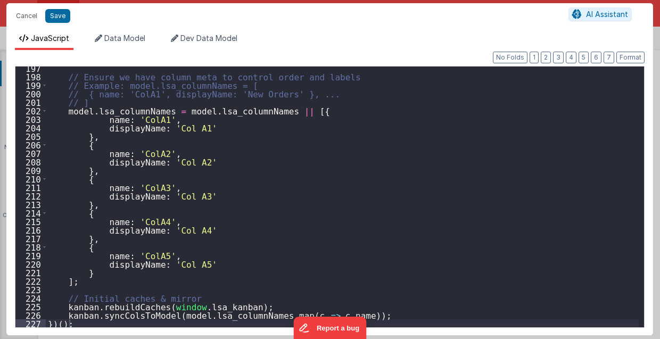
scroll to position [1672, 0]
click at [22, 17] on button "Cancel" at bounding box center [27, 16] width 32 height 15
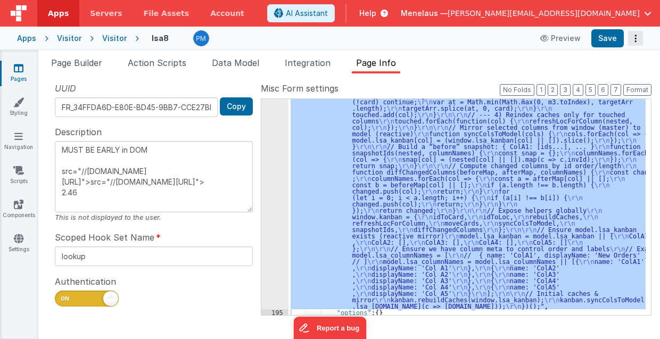
click at [637, 36] on button "Options" at bounding box center [635, 38] width 15 height 15
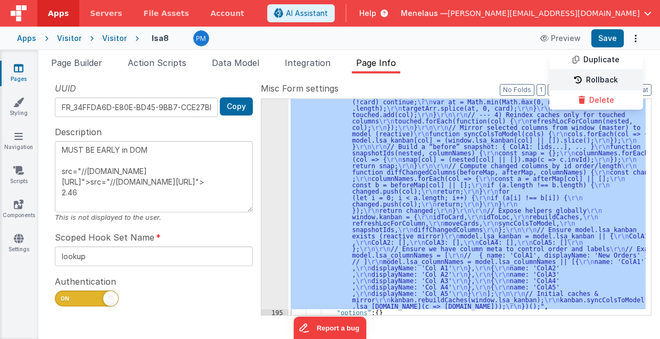
click at [598, 79] on link "Rollback" at bounding box center [596, 80] width 94 height 20
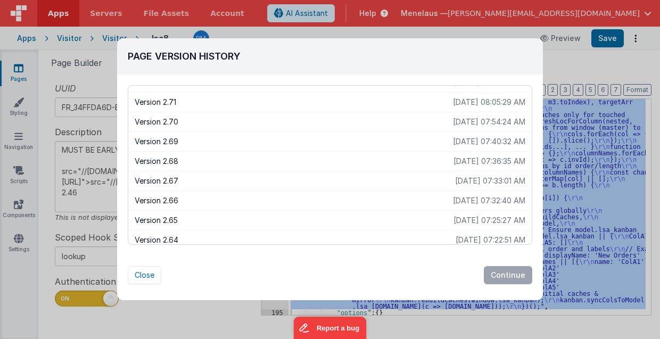
scroll to position [392, 0]
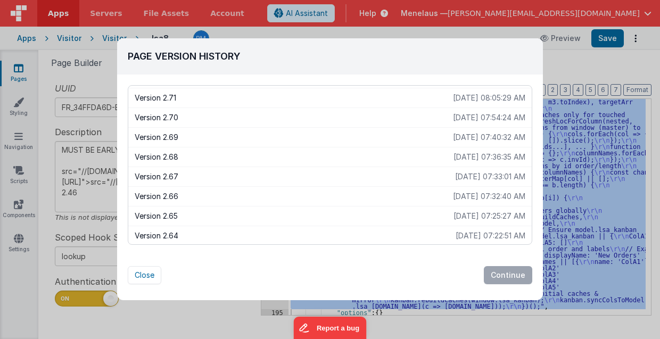
click at [282, 191] on p "Version 2.66" at bounding box center [294, 196] width 318 height 11
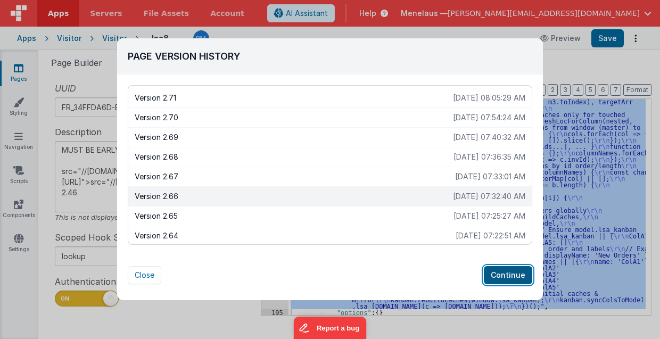
click at [499, 274] on button "Continue" at bounding box center [508, 275] width 48 height 18
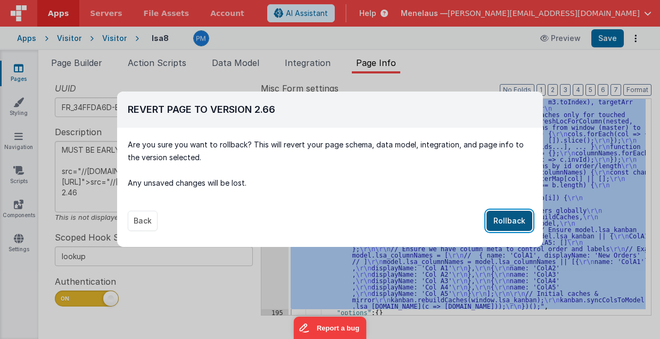
click at [515, 217] on button "Rollback" at bounding box center [510, 221] width 46 height 20
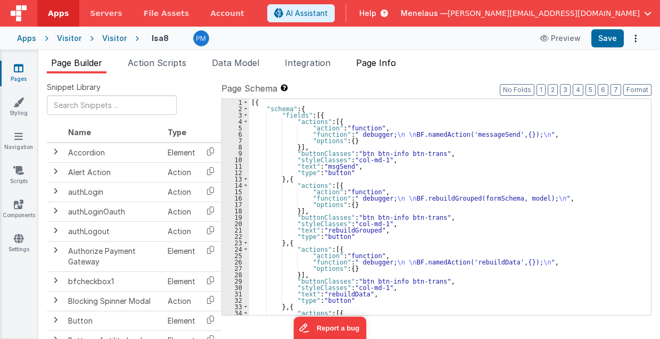
click at [371, 62] on span "Page Info" at bounding box center [376, 62] width 40 height 11
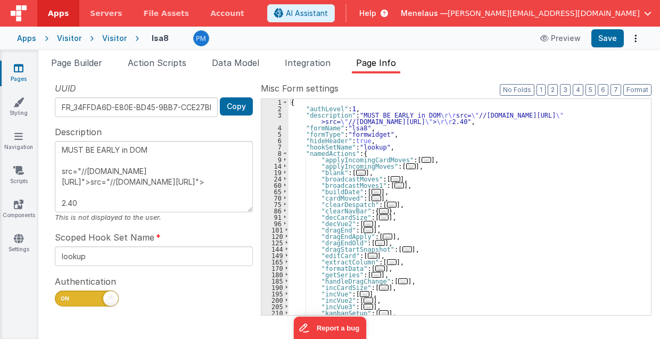
scroll to position [21, 0]
drag, startPoint x: 60, startPoint y: 149, endPoint x: 86, endPoint y: 187, distance: 46.1
click at [86, 187] on textarea "MUST BE EARLY in DOM src="//[DOMAIN_NAME][URL]">src="//[DOMAIN_NAME][URL]"> 2.40" at bounding box center [154, 176] width 198 height 71
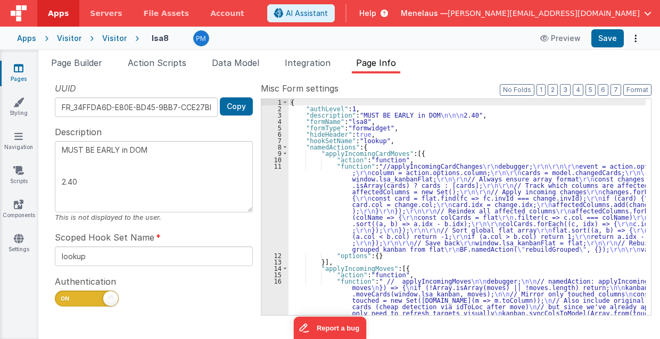
scroll to position [0, 0]
click at [78, 182] on textarea "MUST BE EARLY in DOM 2.40" at bounding box center [154, 176] width 198 height 71
type textarea "MUST BE EARLY in DOM 2.66"
click at [602, 38] on button "Save" at bounding box center [607, 38] width 32 height 18
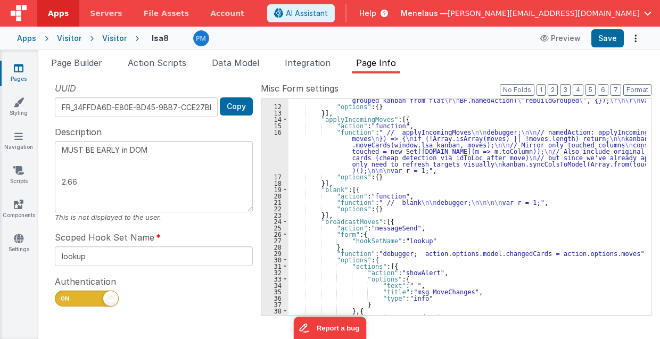
scroll to position [170, 0]
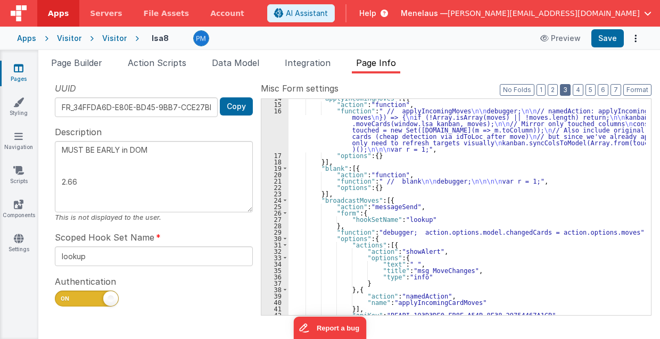
click at [567, 92] on button "3" at bounding box center [565, 90] width 11 height 12
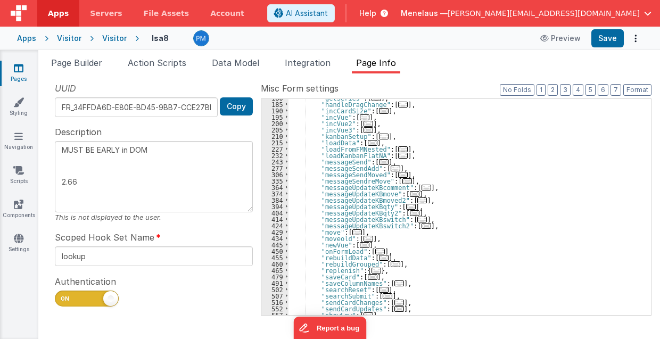
click at [557, 140] on div ""getSeries" : [ ... ] , "handleDragChange" : [ ... ] , "incCardSize" : [ ... ] …" at bounding box center [468, 209] width 358 height 229
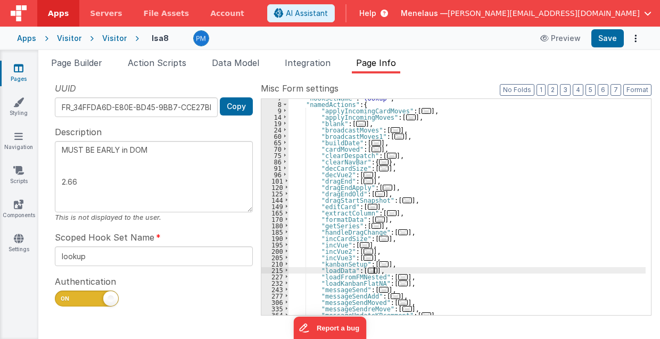
scroll to position [43, 0]
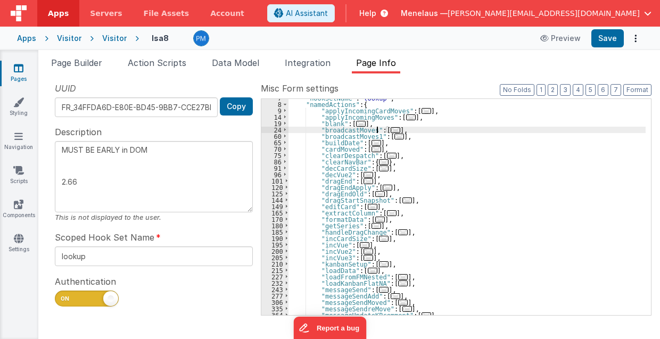
click at [391, 128] on span "..." at bounding box center [396, 130] width 10 height 6
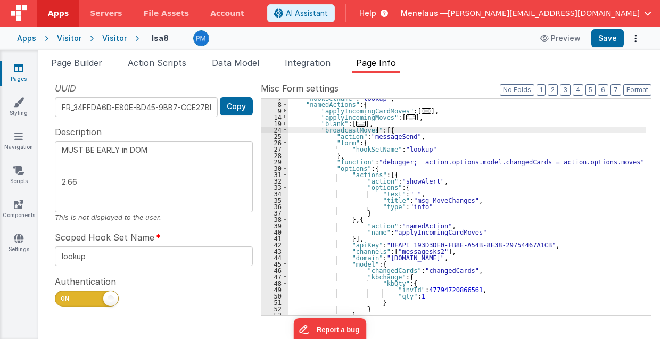
scroll to position [64, 0]
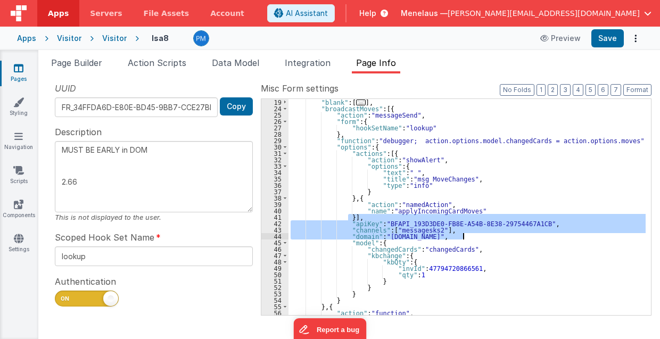
drag, startPoint x: 348, startPoint y: 218, endPoint x: 481, endPoint y: 234, distance: 134.0
click at [481, 234] on div ""blank" : [ ... ] , "broadcastMoves" : [{ "action" : "messageSend" , "form" : {…" at bounding box center [468, 226] width 358 height 255
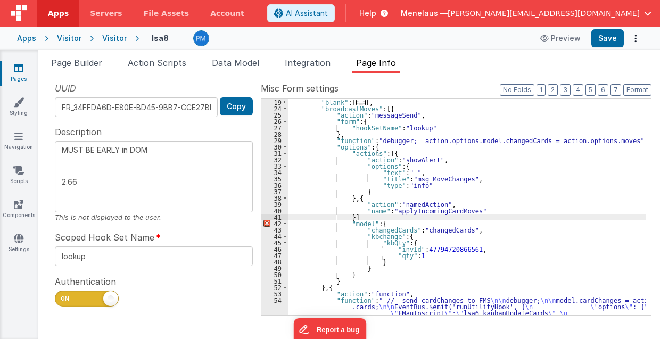
click at [348, 219] on div ""blank" : [ ... ] , "broadcastMoves" : [{ "action" : "messageSend" , "form" : {…" at bounding box center [468, 226] width 358 height 255
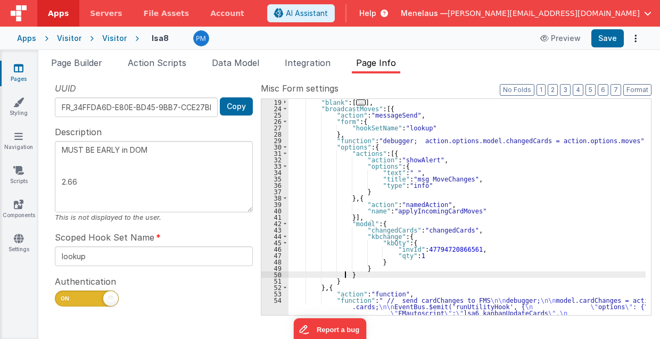
click at [345, 275] on div ""blank" : [ ... ] , "broadcastMoves" : [{ "action" : "messageSend" , "form" : {…" at bounding box center [468, 226] width 358 height 255
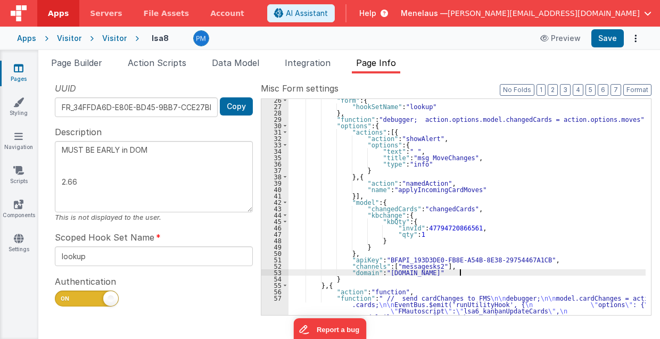
scroll to position [0, 0]
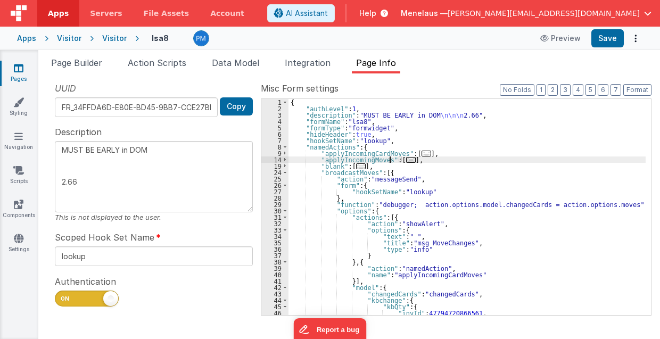
click at [406, 160] on span "..." at bounding box center [411, 160] width 10 height 6
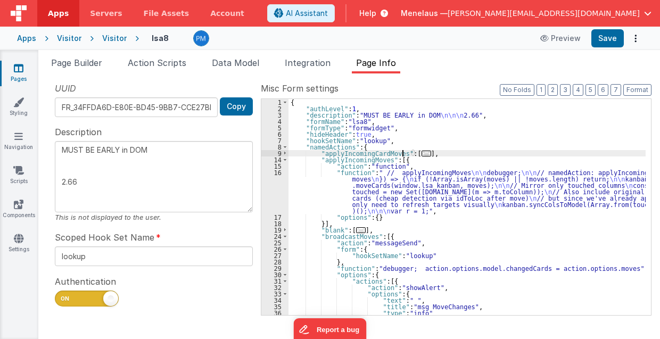
click at [422, 153] on span "..." at bounding box center [427, 154] width 10 height 6
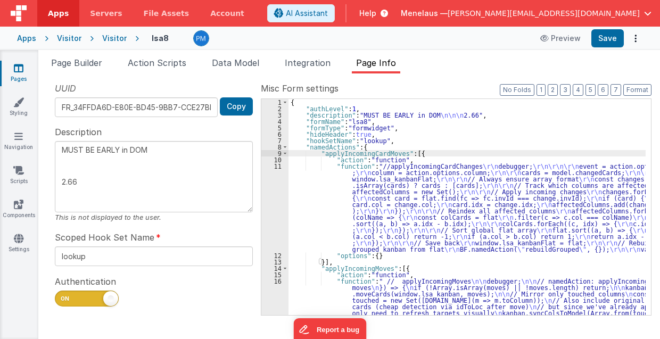
click at [402, 187] on div "{ "authLevel" : 1 , "description" : "MUST BE EARLY in DOM \n\n\n 2.66" , "formN…" at bounding box center [468, 233] width 358 height 268
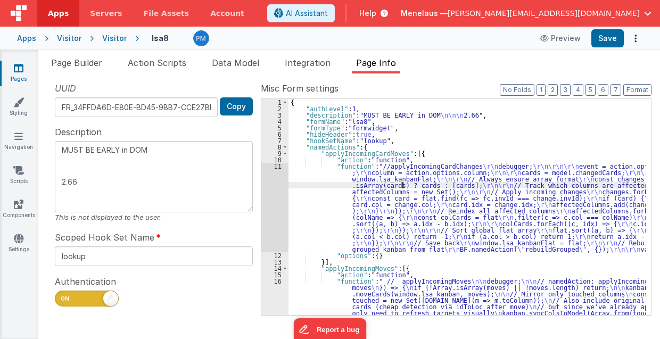
scroll to position [64, 0]
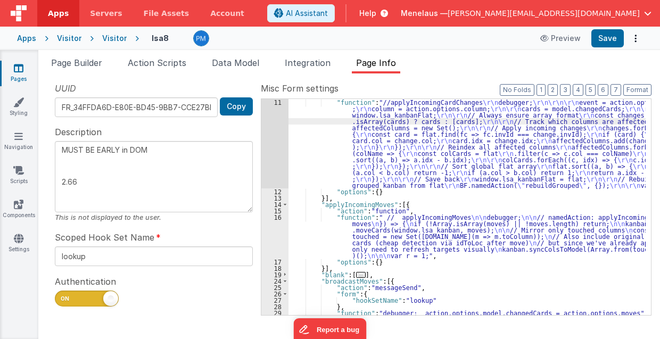
click at [375, 236] on div ""function" : "//applyIncomingCardChanges \r\n debugger; \r\n\r\n\r\n event = ac…" at bounding box center [468, 255] width 358 height 312
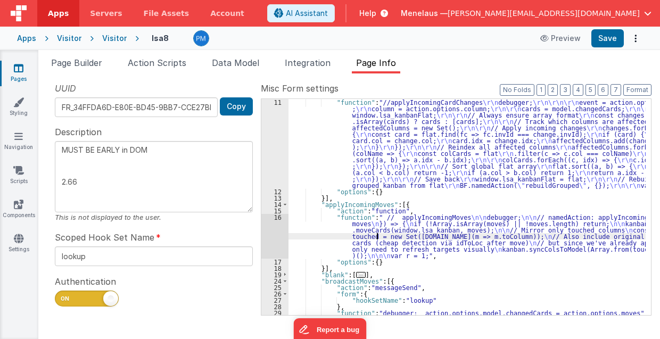
click at [283, 235] on div "16" at bounding box center [274, 236] width 27 height 45
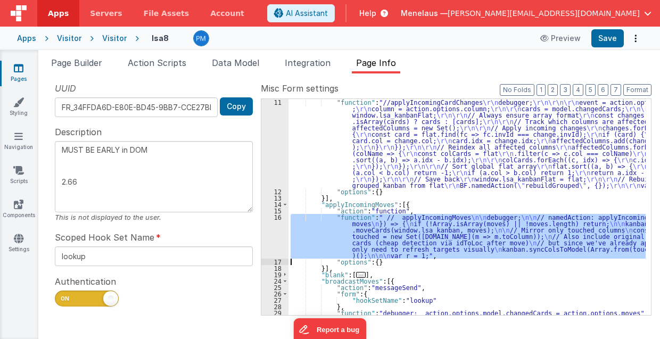
click at [281, 234] on div "16" at bounding box center [274, 236] width 27 height 45
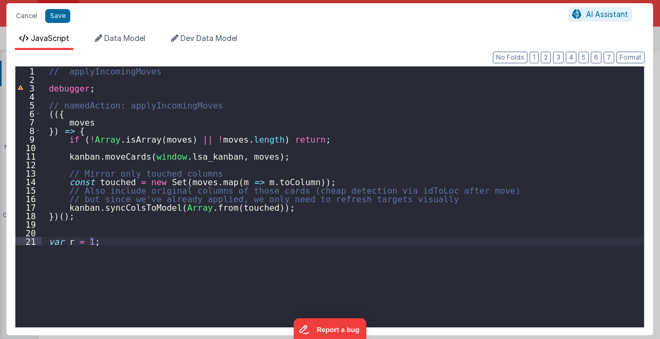
click at [96, 122] on div "// applyIncomingMoves debugger ; // namedAction: applyIncomingMoves (({ moves }…" at bounding box center [343, 206] width 603 height 278
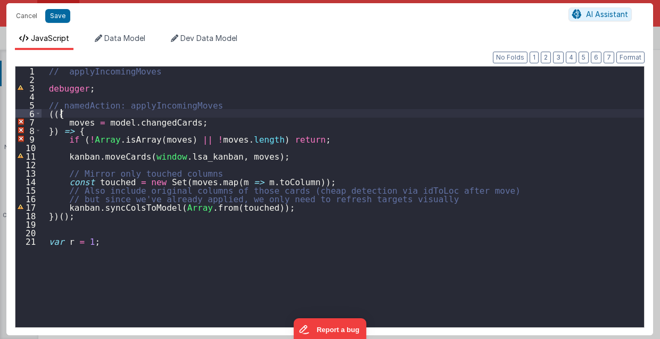
click at [62, 113] on div "// applyIncomingMoves debugger ; // namedAction: applyIncomingMoves (({ moves =…" at bounding box center [343, 206] width 603 height 278
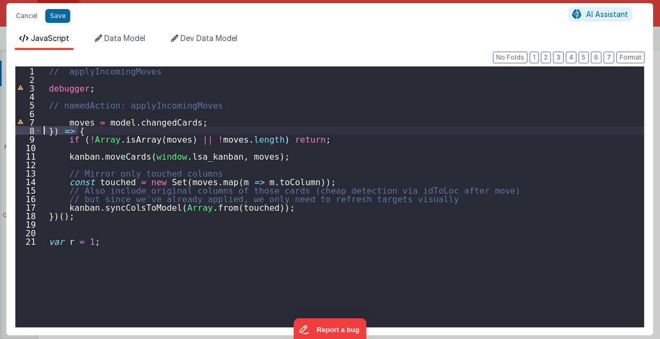
drag, startPoint x: 67, startPoint y: 131, endPoint x: 45, endPoint y: 132, distance: 21.9
click at [45, 132] on div "// applyIncomingMoves debugger ; // namedAction: applyIncomingMoves moves = mod…" at bounding box center [343, 206] width 603 height 278
click at [49, 131] on div "// applyIncomingMoves debugger ; // namedAction: applyIncomingMoves moves = mod…" at bounding box center [343, 197] width 603 height 261
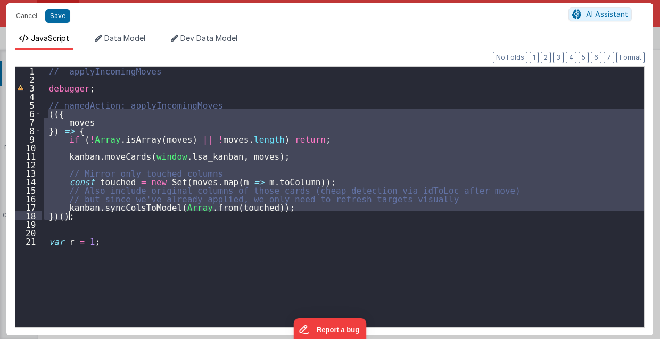
drag, startPoint x: 48, startPoint y: 114, endPoint x: 75, endPoint y: 217, distance: 106.1
click at [75, 217] on div "// applyIncomingMoves debugger ; // namedAction: applyIncomingMoves (({ moves }…" at bounding box center [343, 206] width 603 height 278
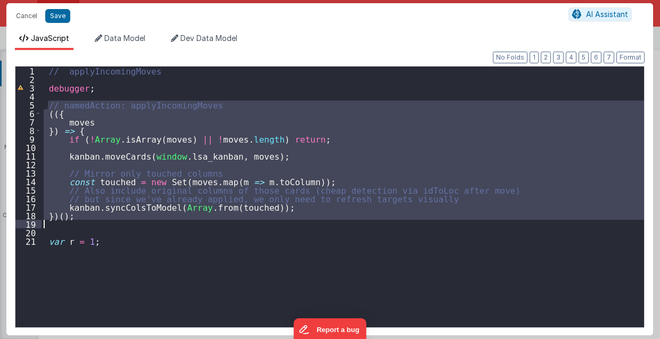
drag, startPoint x: 48, startPoint y: 101, endPoint x: 81, endPoint y: 225, distance: 128.4
click at [81, 225] on div "// applyIncomingMoves debugger ; // namedAction: applyIncomingMoves (({ moves }…" at bounding box center [343, 206] width 603 height 278
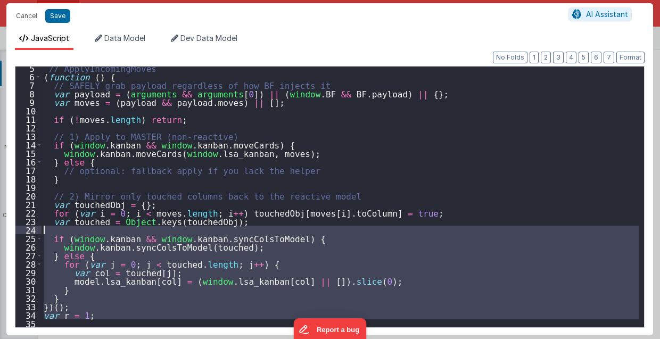
click at [98, 305] on div "// ApplyIncomingMoves ( function ( ) { // SAFELY grab payload regardless of how…" at bounding box center [340, 197] width 597 height 261
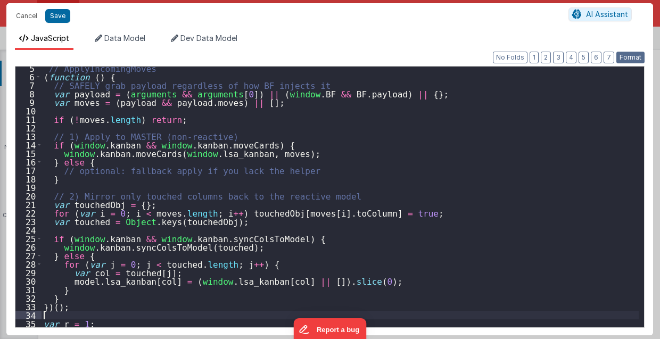
click at [636, 60] on button "Format" at bounding box center [630, 58] width 28 height 12
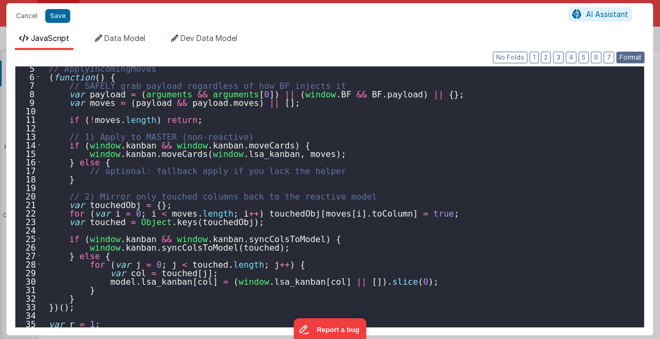
scroll to position [0, 0]
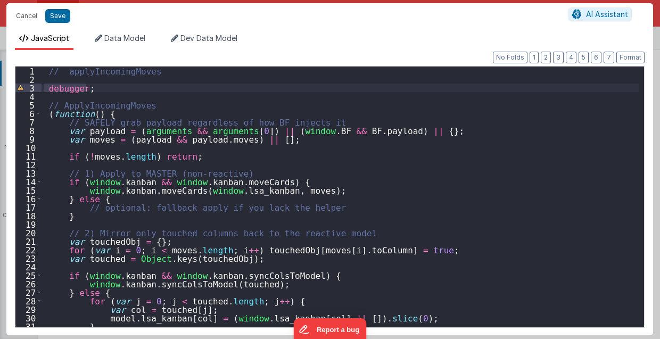
drag, startPoint x: 43, startPoint y: 86, endPoint x: 98, endPoint y: 86, distance: 55.4
click at [98, 86] on div "// applyIncomingMoves debugger ; // ApplyIncomingMoves ( function ( ) { // SAFE…" at bounding box center [341, 206] width 598 height 278
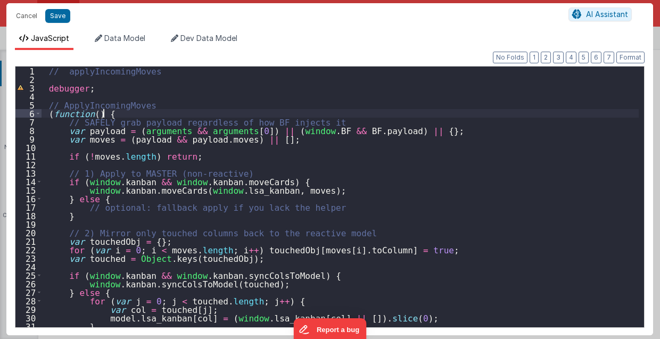
click at [109, 113] on div "// applyIncomingMoves debugger ; // ApplyIncomingMoves ( function ( ) { // SAFE…" at bounding box center [341, 206] width 598 height 278
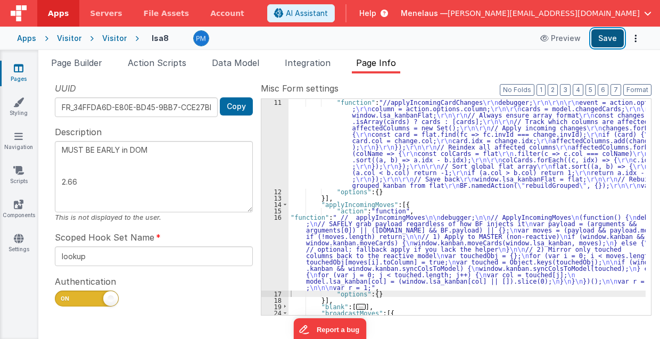
click at [607, 35] on button "Save" at bounding box center [607, 38] width 32 height 18
click at [341, 203] on div ""function" : "//applyIncomingCardChanges \r\n debugger; \r\n\r\n\r\n event = ac…" at bounding box center [468, 255] width 358 height 312
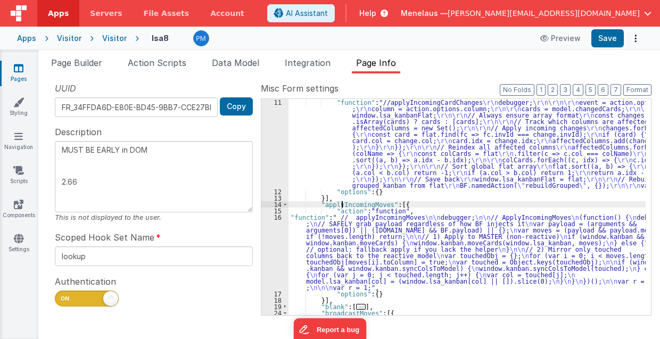
click at [341, 203] on div ""function" : "//applyIncomingCardChanges \r\n debugger; \r\n\r\n\r\n event = ac…" at bounding box center [468, 255] width 358 height 312
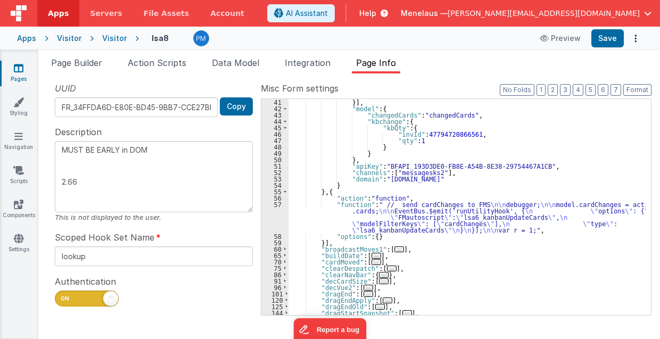
scroll to position [447, 0]
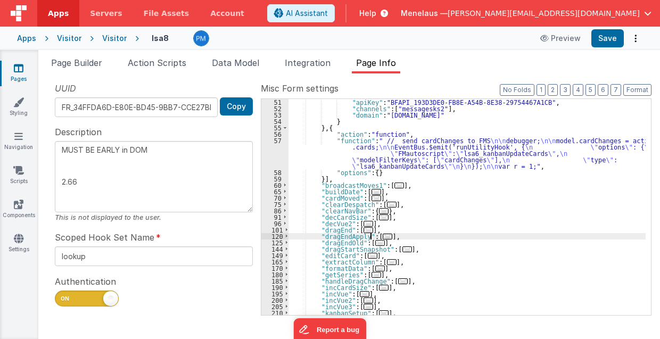
click at [383, 235] on span "..." at bounding box center [388, 237] width 10 height 6
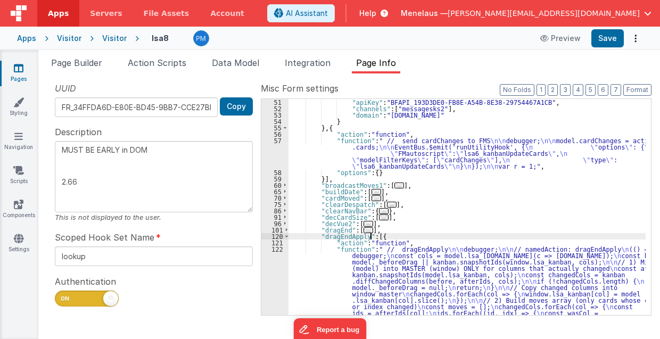
click at [386, 267] on div ""apiKey" : "BFAPI_193D3DE0-FB8E-A54B-8E38-29754467A1CB" , "channels" : [ "messa…" at bounding box center [468, 274] width 358 height 351
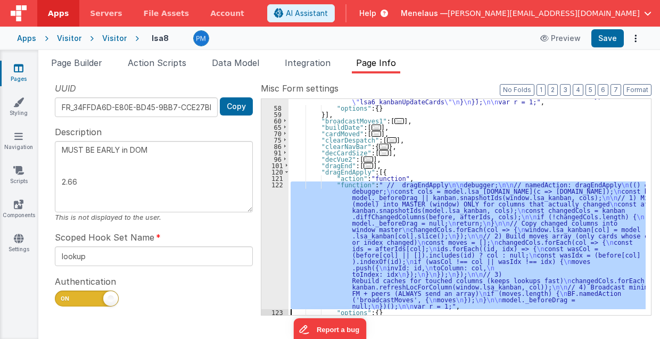
scroll to position [512, 0]
click at [268, 265] on div "122" at bounding box center [274, 246] width 27 height 128
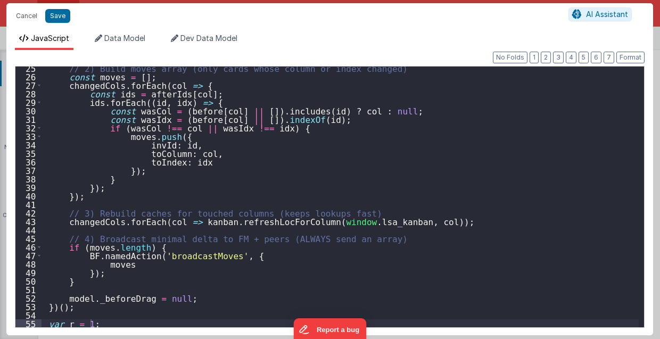
scroll to position [207, 0]
drag, startPoint x: 20, startPoint y: 17, endPoint x: 612, endPoint y: 67, distance: 594.1
click at [23, 17] on button "Cancel" at bounding box center [27, 16] width 32 height 15
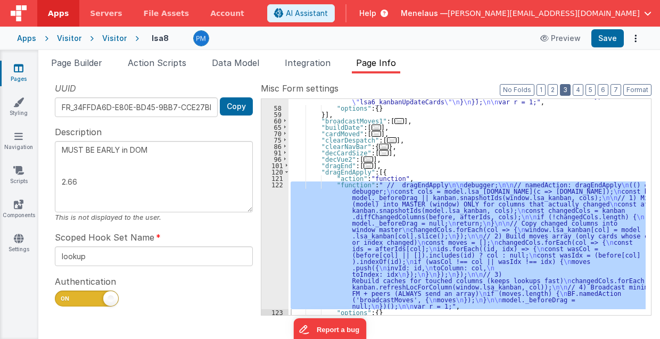
click at [568, 87] on button "3" at bounding box center [565, 90] width 11 height 12
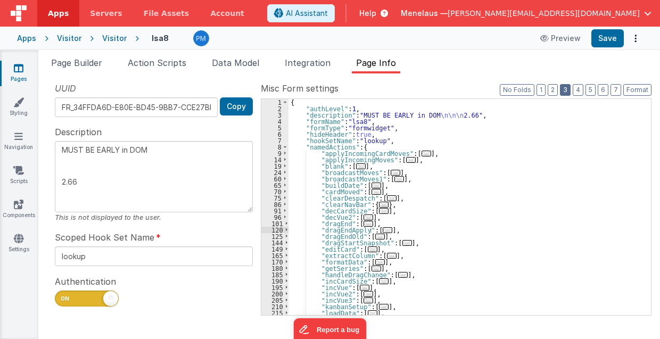
scroll to position [0, 0]
click at [391, 171] on span "..." at bounding box center [396, 173] width 10 height 6
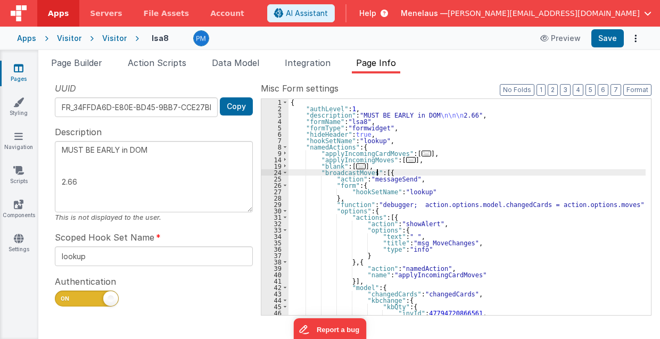
click at [437, 275] on div "{ "authLevel" : 1 , "description" : "MUST BE EARLY in DOM \n\n\n 2.66" , "formN…" at bounding box center [468, 213] width 358 height 229
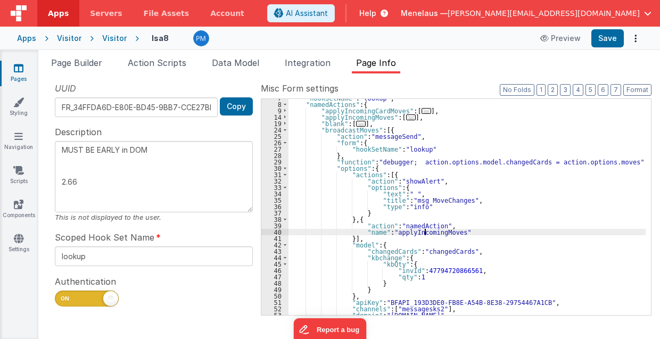
scroll to position [64, 0]
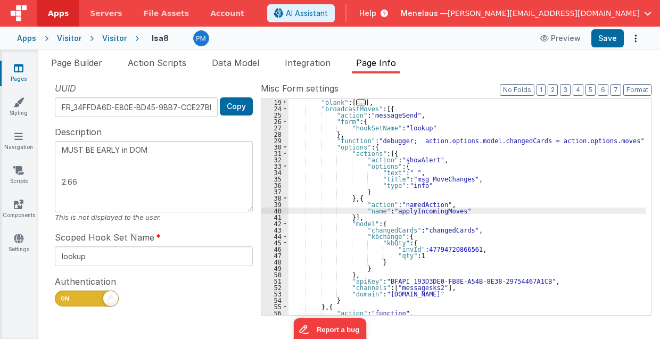
click at [397, 142] on div ""blank" : [ ... ] , "broadcastMoves" : [{ "action" : "messageSend" , "form" : {…" at bounding box center [468, 226] width 358 height 255
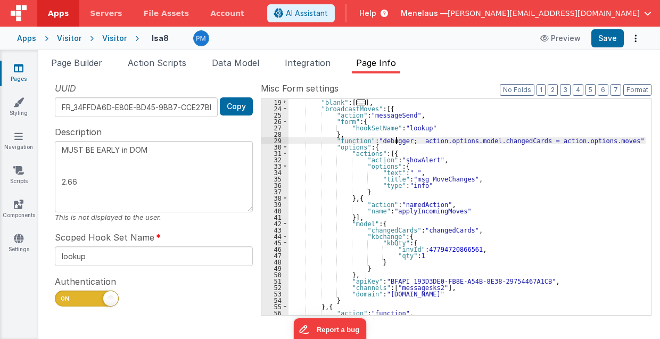
click at [266, 138] on div "29" at bounding box center [274, 140] width 27 height 6
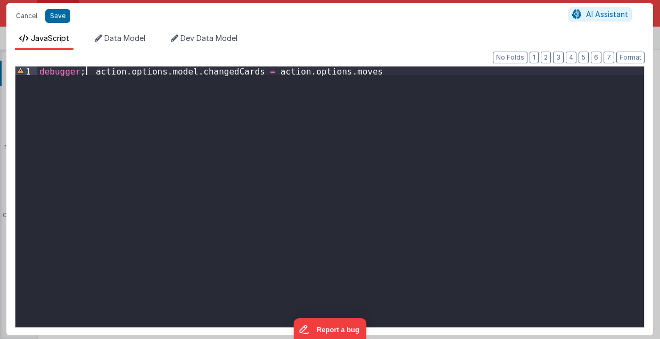
click at [87, 70] on div "debugger ; action . options . model . changedCards = action . options . moves" at bounding box center [340, 206] width 607 height 278
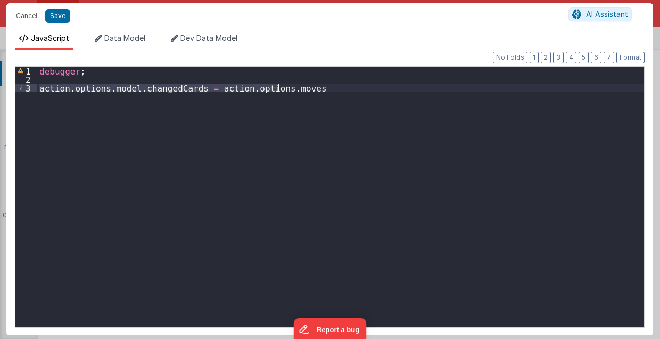
drag, startPoint x: 39, startPoint y: 87, endPoint x: 281, endPoint y: 90, distance: 241.2
click at [281, 90] on div "debugger ; action . options . model . changedCards = action . options . moves" at bounding box center [340, 206] width 607 height 278
click at [279, 90] on div "debugger ; action . options . model . changedCards = action . options . moves" at bounding box center [340, 197] width 607 height 261
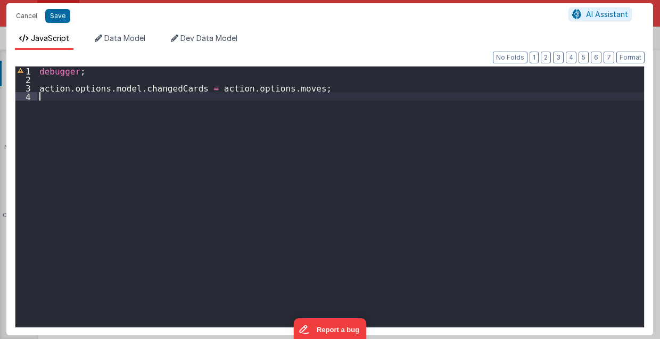
paste textarea
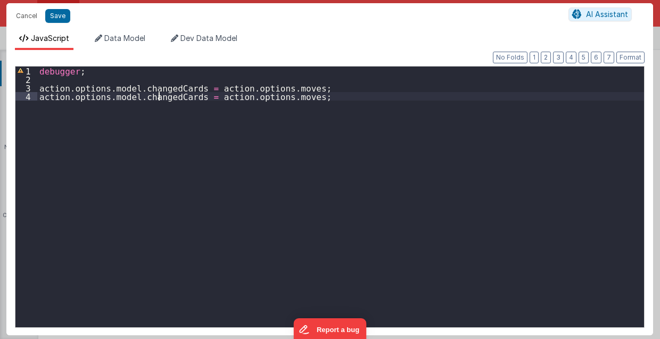
click at [158, 97] on div "debugger ; action . options . model . changedCards = action . options . moves ;…" at bounding box center [340, 206] width 607 height 278
click at [56, 17] on button "Save" at bounding box center [57, 16] width 25 height 14
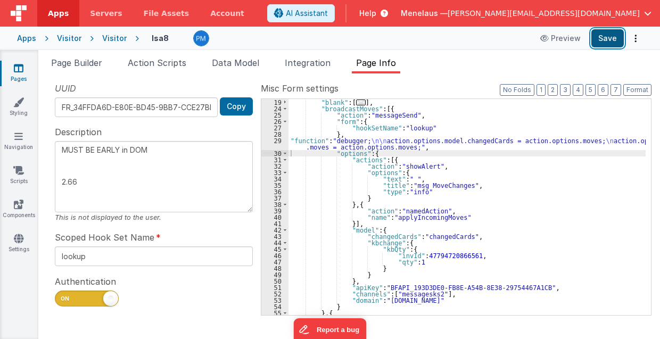
drag, startPoint x: 598, startPoint y: 36, endPoint x: 604, endPoint y: 36, distance: 5.9
click at [598, 36] on button "Save" at bounding box center [607, 38] width 32 height 18
click at [520, 216] on div ""blank" : [ ... ] , "broadcastMoves" : [{ "action" : "messageSend" , "form" : {…" at bounding box center [468, 213] width 358 height 229
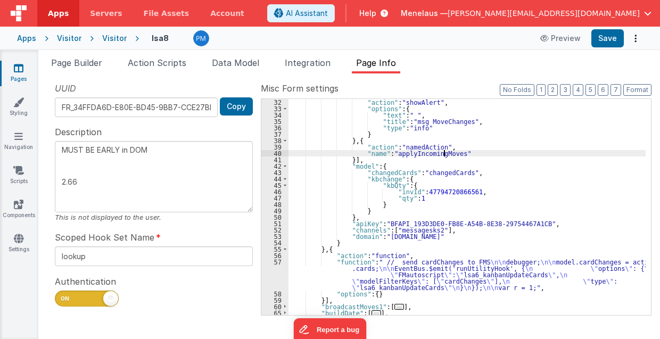
scroll to position [170, 0]
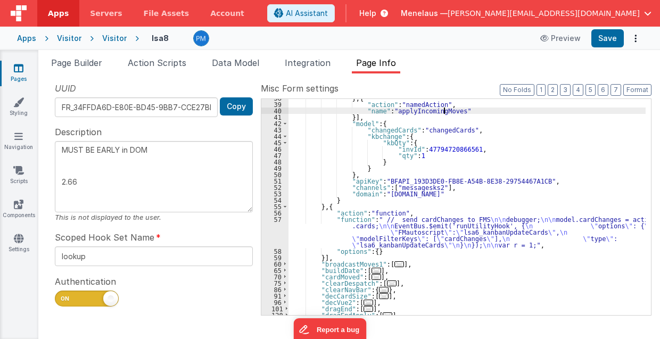
click at [425, 231] on div "} , { "action" : "namedAction" , "name" : "applyIncomingMoves" }] , "model" : {…" at bounding box center [468, 209] width 358 height 229
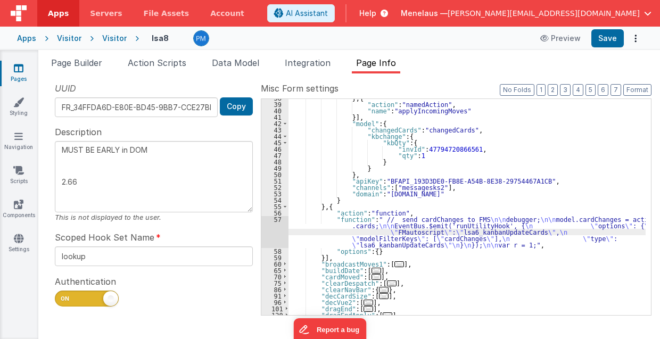
click at [273, 233] on div "57" at bounding box center [274, 232] width 27 height 32
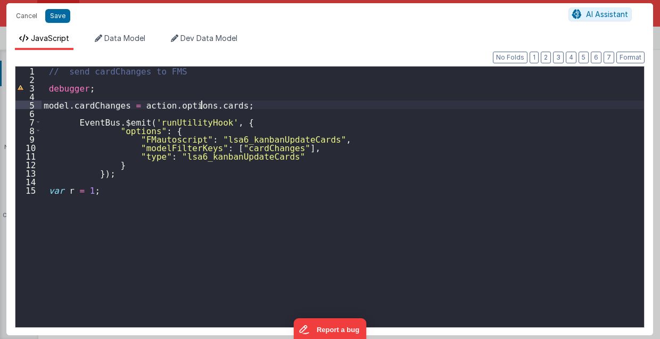
click at [202, 104] on div "// send cardChanges to FMS debugger ; model . cardChanges = action . options . …" at bounding box center [343, 206] width 603 height 278
click at [201, 105] on div "// send cardChanges to FMS debugger ; model . cardChanges = action . options . …" at bounding box center [343, 206] width 603 height 278
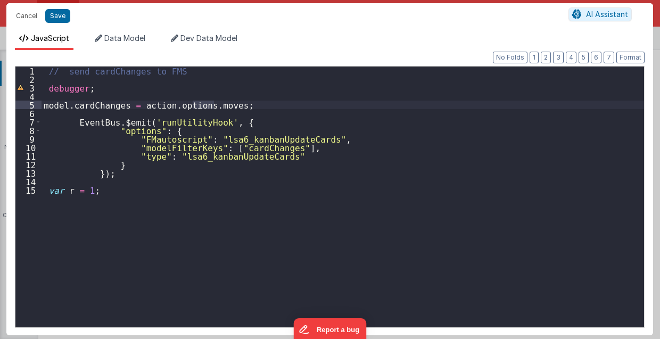
click at [97, 104] on div "// send cardChanges to FMS debugger ; model . cardChanges = action . options . …" at bounding box center [343, 206] width 603 height 278
click at [236, 149] on div "// send cardChanges to FMS debugger ; model . moves = action . options . moves …" at bounding box center [343, 206] width 603 height 278
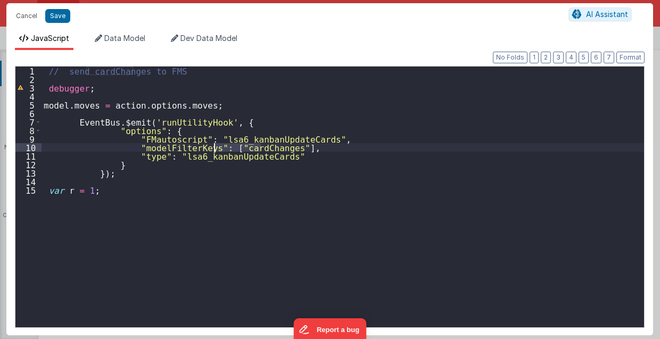
click at [237, 149] on div "// send cardChanges to FMS debugger ; model . moves = action . options . moves …" at bounding box center [343, 206] width 603 height 278
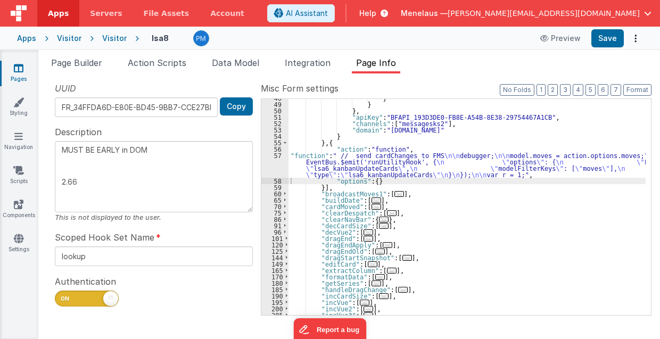
scroll to position [234, 0]
click at [394, 194] on span "..." at bounding box center [399, 194] width 10 height 6
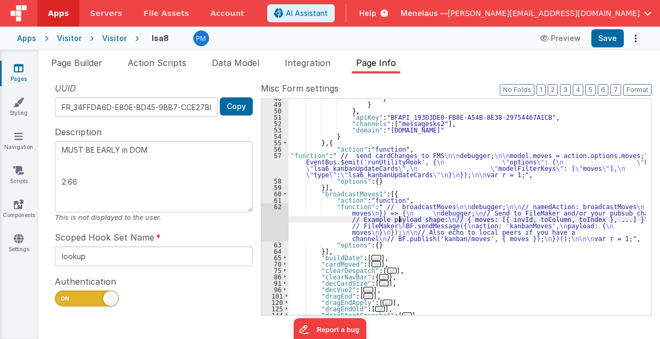
click at [398, 218] on div "} } } , "apiKey" : "BFAPI_193D3DE0-FB8E-A54B-8E38-29754467A1CB" , "channels" : …" at bounding box center [468, 209] width 358 height 229
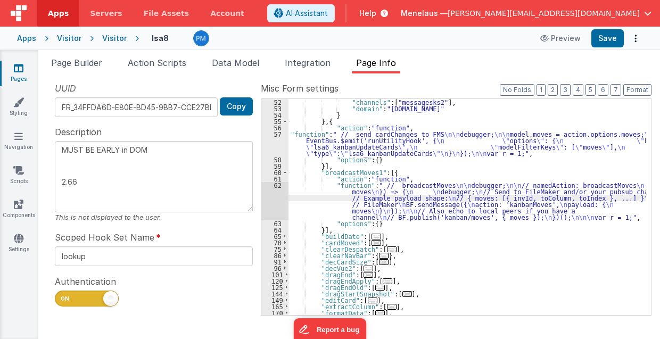
click at [273, 199] on div "62" at bounding box center [274, 201] width 27 height 38
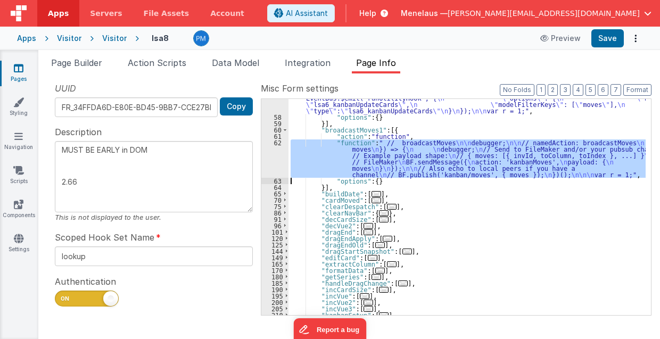
scroll to position [298, 0]
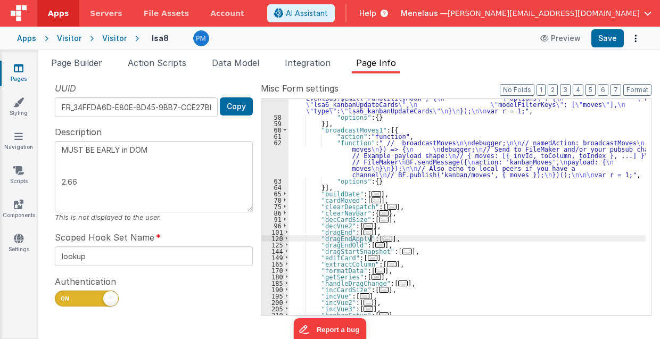
click at [383, 237] on span "..." at bounding box center [388, 239] width 10 height 6
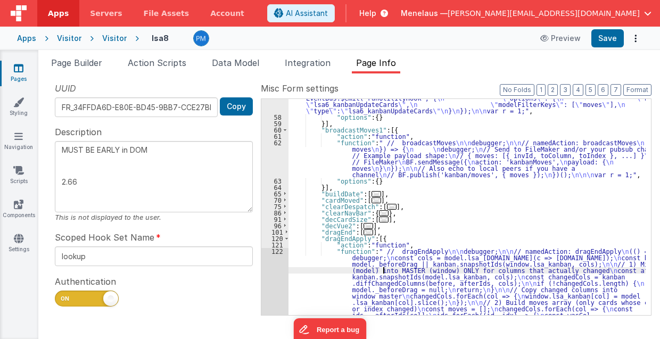
click at [382, 272] on div ""function" : " // send cardChanges to FMS \n\n debugger; \n\n model.moves = act…" at bounding box center [468, 273] width 358 height 370
click at [373, 277] on div ""function" : " // send cardChanges to FMS \n\n debugger; \n\n model.moves = act…" at bounding box center [468, 273] width 358 height 370
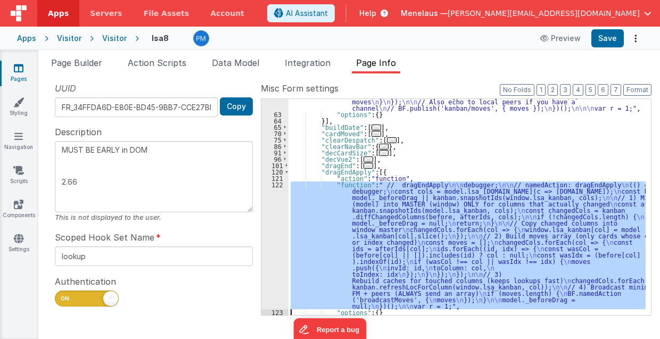
scroll to position [365, 0]
click at [283, 276] on div "122" at bounding box center [274, 246] width 27 height 128
click at [276, 262] on div "122" at bounding box center [274, 246] width 27 height 128
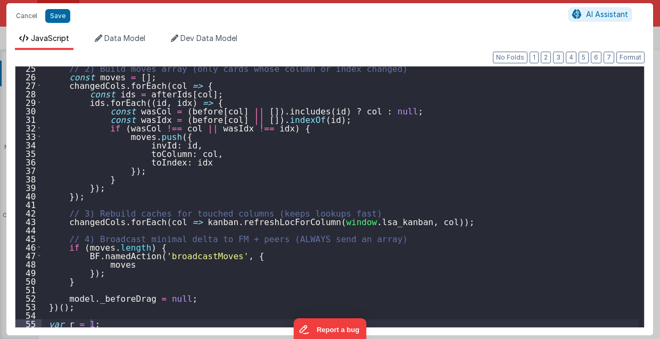
scroll to position [207, 0]
click at [252, 256] on div "// 2) Build moves array (only cards whose column or index changed) const moves …" at bounding box center [341, 203] width 598 height 278
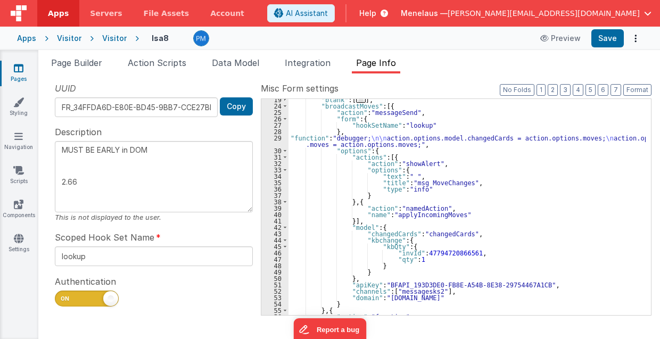
scroll to position [45, 0]
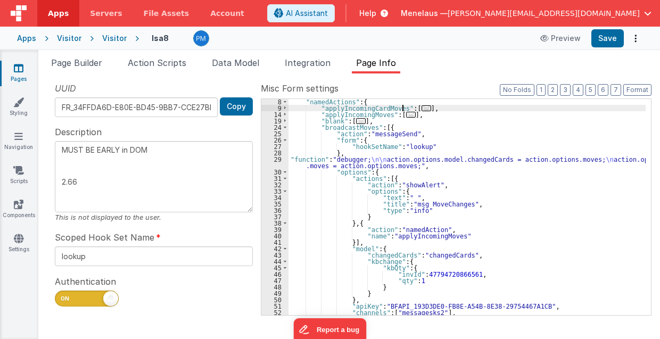
click at [422, 107] on span "..." at bounding box center [427, 108] width 10 height 6
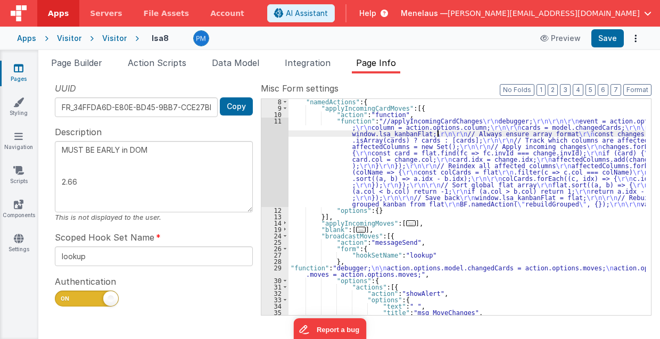
click at [437, 133] on div ""namedActions" : { "applyIncomingCardMoves" : [{ "action" : "function" , "funct…" at bounding box center [468, 212] width 358 height 229
click at [276, 158] on div "11" at bounding box center [274, 162] width 27 height 89
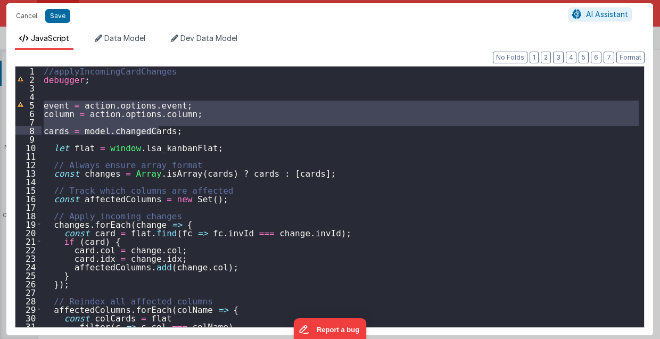
drag, startPoint x: 46, startPoint y: 106, endPoint x: 194, endPoint y: 126, distance: 149.2
click at [194, 126] on div "//applyIncomingCardChanges debugger ; event = action . options . event ; column…" at bounding box center [341, 206] width 598 height 278
click at [31, 15] on button "Cancel" at bounding box center [27, 16] width 32 height 15
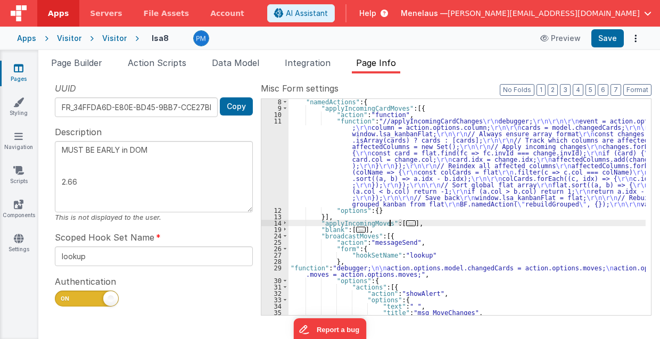
click at [406, 221] on span "..." at bounding box center [411, 223] width 10 height 6
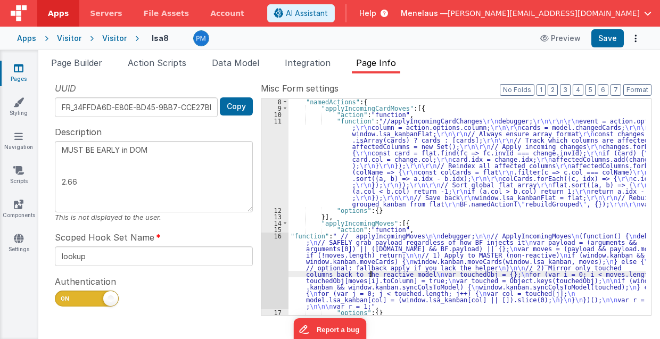
click at [370, 276] on div ""namedActions" : { "applyIncomingCardMoves" : [{ "action" : "function" , "funct…" at bounding box center [468, 212] width 358 height 229
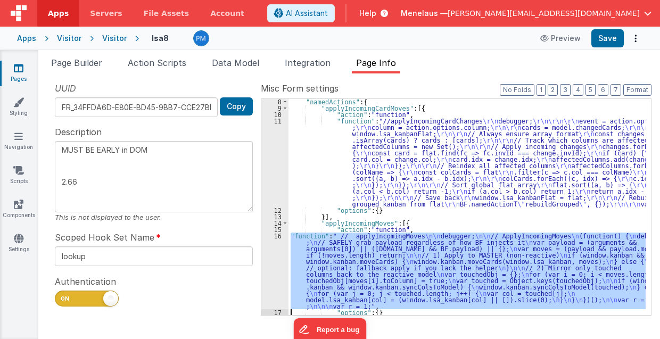
click at [276, 277] on div "16" at bounding box center [274, 271] width 27 height 77
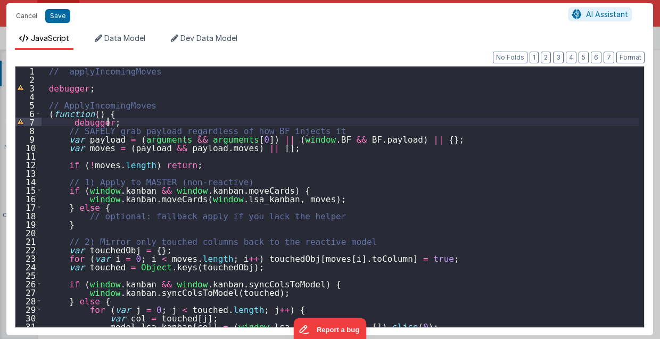
click at [162, 120] on div "// applyIncomingMoves debugger ; // ApplyIncomingMoves ( function ( ) { debugge…" at bounding box center [341, 206] width 598 height 278
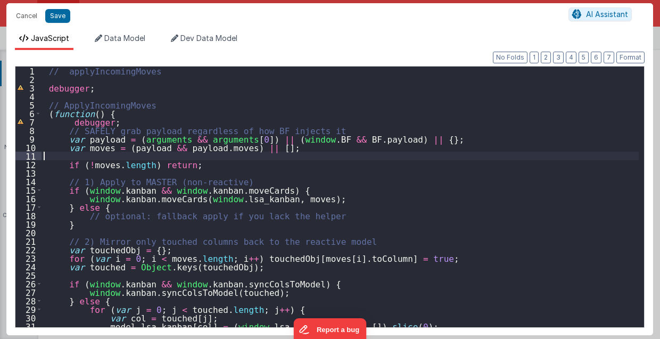
click at [279, 153] on div "// applyIncomingMoves debugger ; // ApplyIncomingMoves ( function ( ) { debugge…" at bounding box center [341, 206] width 598 height 278
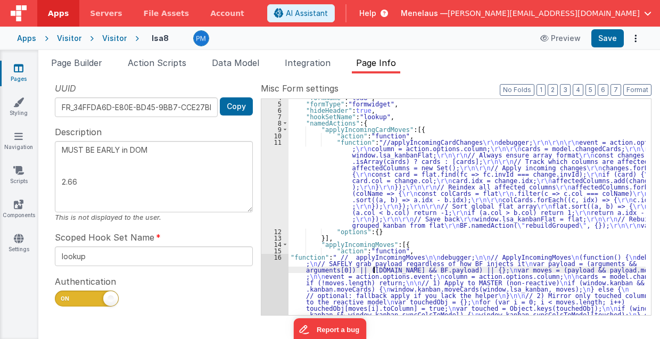
click at [375, 269] on div ""formName" : "lsa8" , "formType" : "formwidget" , "hideHeader" : true , "hookSe…" at bounding box center [468, 247] width 358 height 306
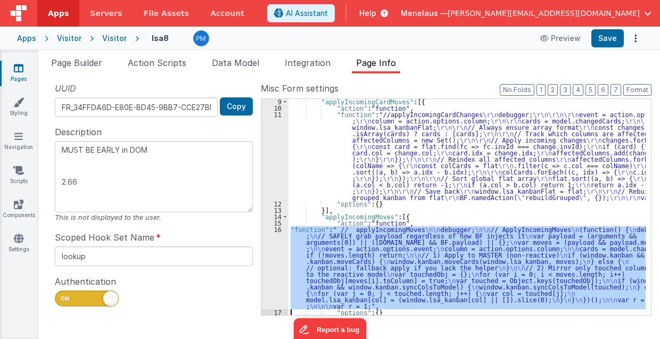
scroll to position [52, 0]
click at [271, 273] on div "16" at bounding box center [274, 267] width 27 height 83
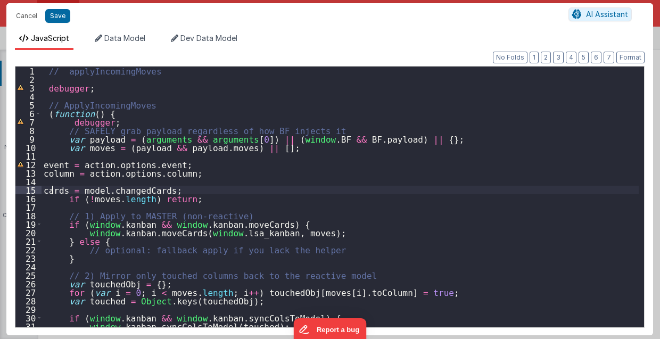
click at [50, 191] on div "// applyIncomingMoves debugger ; // ApplyIncomingMoves ( function ( ) { debugge…" at bounding box center [341, 206] width 598 height 278
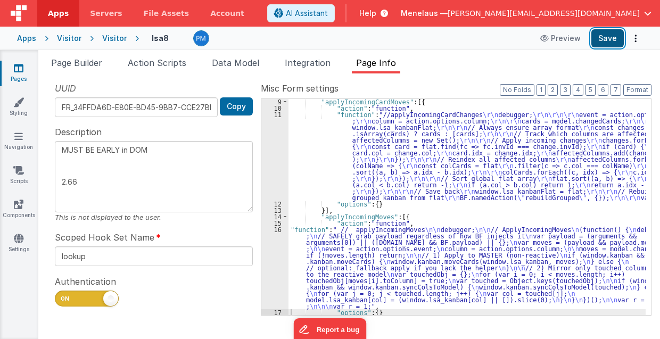
click at [612, 42] on button "Save" at bounding box center [607, 38] width 32 height 18
click at [635, 38] on icon "Options" at bounding box center [635, 38] width 15 height 1
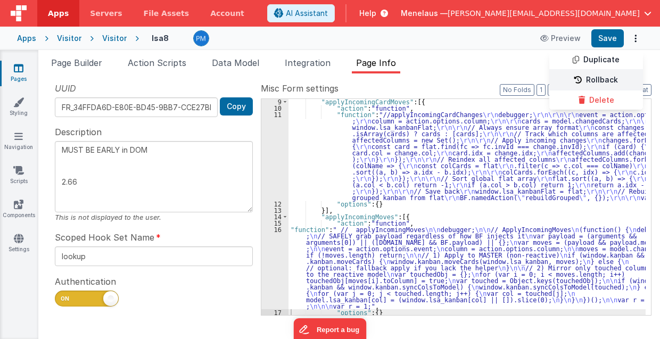
click at [609, 80] on link "Rollback" at bounding box center [596, 80] width 94 height 20
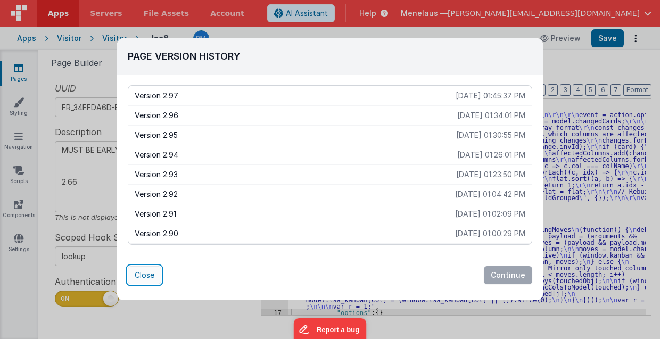
click at [142, 274] on button "Close" at bounding box center [145, 275] width 34 height 18
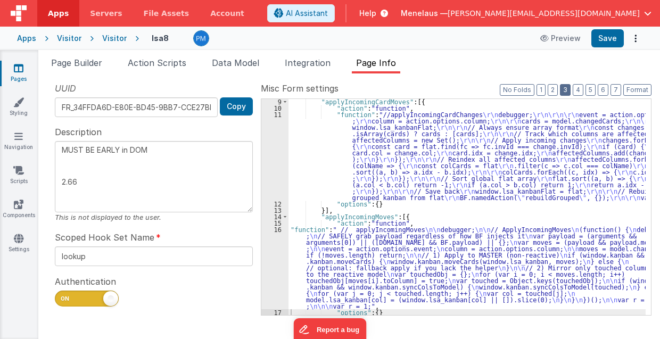
click at [571, 88] on button "3" at bounding box center [565, 90] width 11 height 12
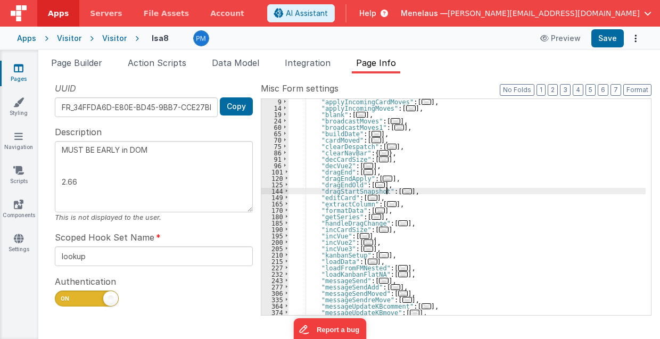
click at [402, 191] on span "..." at bounding box center [407, 191] width 10 height 6
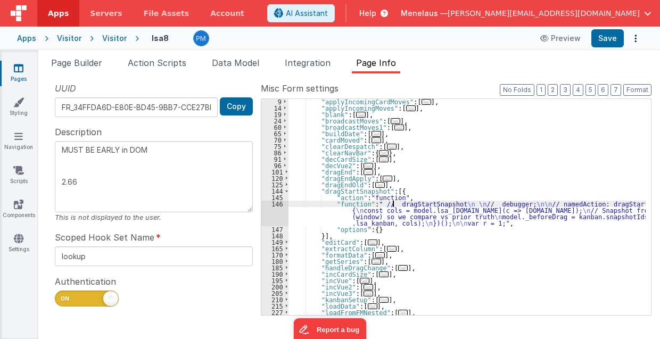
click at [393, 205] on div ""applyIncomingCardMoves" : [ ... ] , "applyIncomingMoves" : [ ... ] , "blank" :…" at bounding box center [468, 212] width 358 height 229
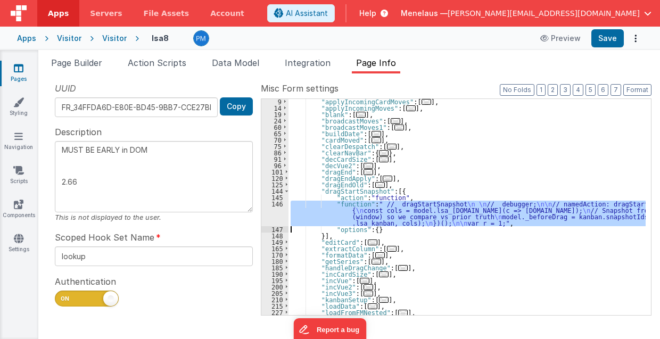
click at [273, 216] on div "146" at bounding box center [274, 214] width 27 height 26
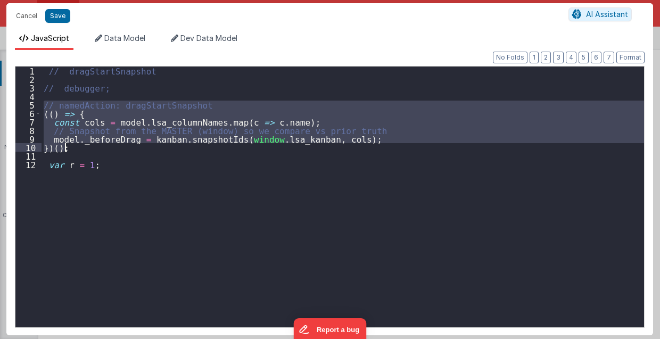
drag, startPoint x: 43, startPoint y: 101, endPoint x: 128, endPoint y: 149, distance: 98.0
click at [128, 149] on div "// dragStartSnapshot // debugger; // namedAction: dragStartSnapshot (( ) => { c…" at bounding box center [343, 206] width 603 height 278
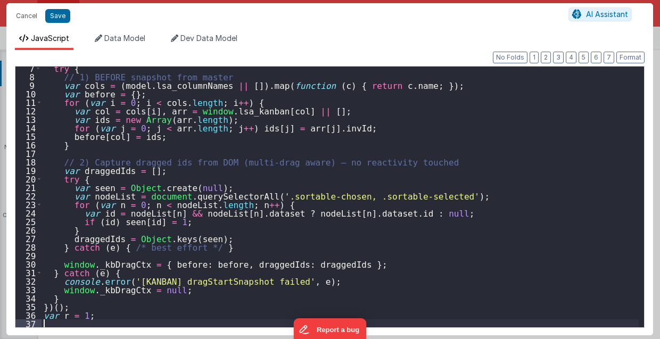
scroll to position [54, 0]
click at [629, 55] on button "Format" at bounding box center [630, 58] width 28 height 12
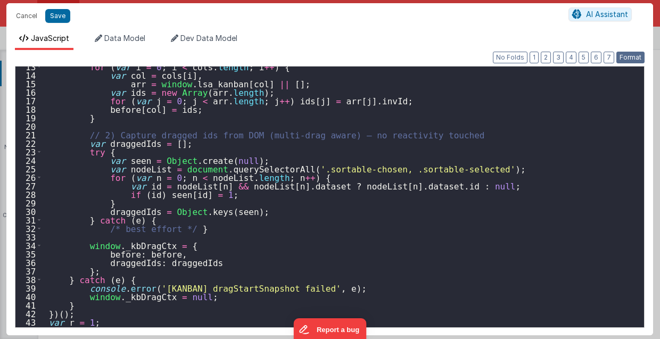
scroll to position [106, 0]
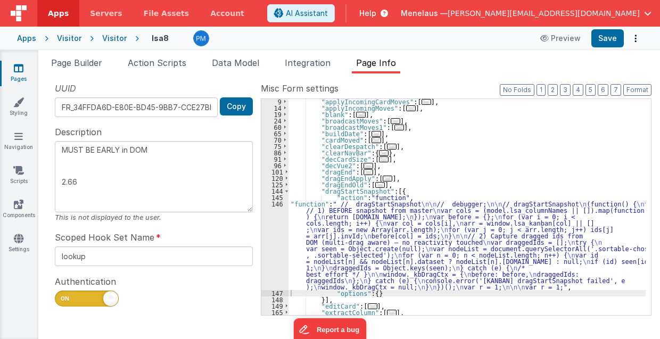
click at [383, 177] on span "..." at bounding box center [388, 179] width 10 height 6
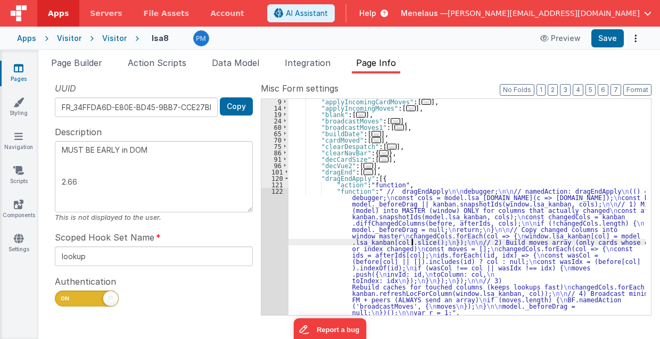
click at [411, 242] on div ""applyIncomingCardMoves" : [ ... ] , "applyIncomingMoves" : [ ... ] , "blank" :…" at bounding box center [468, 212] width 358 height 229
click at [277, 255] on div "9 14 19 24 60 65 70 75 86 91 96 101 120 121 122 123 124" at bounding box center [274, 212] width 27 height 229
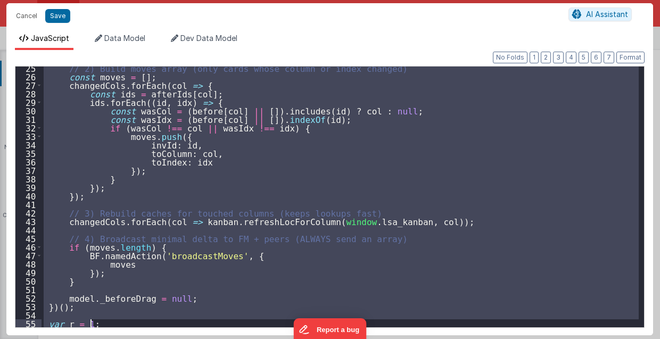
scroll to position [207, 0]
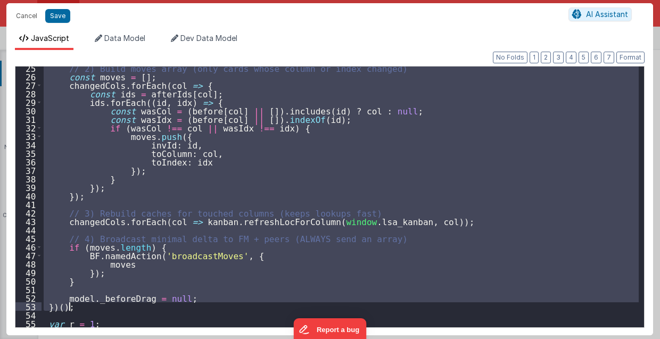
drag, startPoint x: 47, startPoint y: 102, endPoint x: 155, endPoint y: 307, distance: 231.7
click at [155, 307] on div "// 2) Build moves array (only cards whose column or index changed) const moves …" at bounding box center [341, 203] width 598 height 278
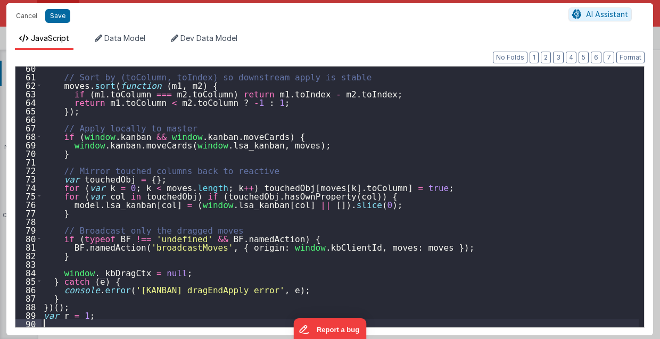
scroll to position [505, 0]
click at [626, 56] on button "Format" at bounding box center [630, 58] width 28 height 12
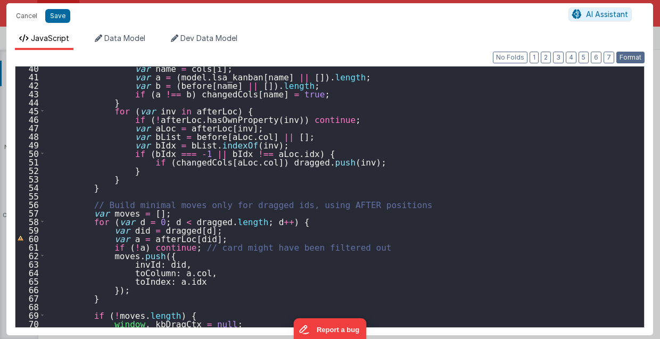
scroll to position [335, 0]
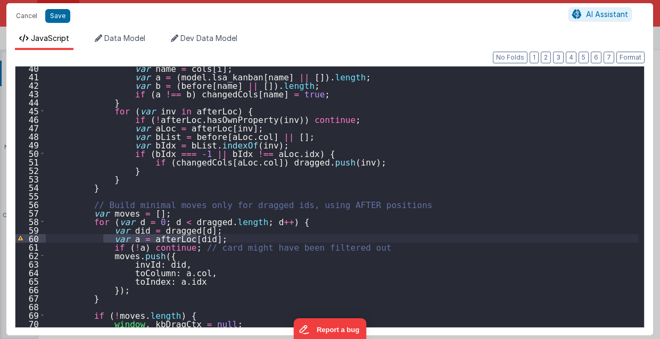
drag, startPoint x: 101, startPoint y: 237, endPoint x: 203, endPoint y: 237, distance: 102.2
click at [203, 237] on div "var name = cols [ i ] ; var a = ( model . lsa_kanban [ name ] || [ ]) . length …" at bounding box center [343, 203] width 594 height 278
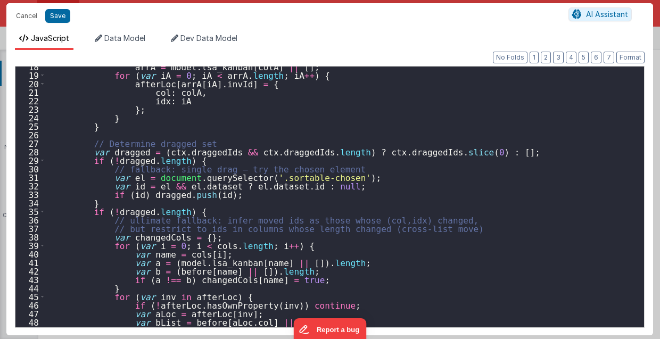
scroll to position [170, 0]
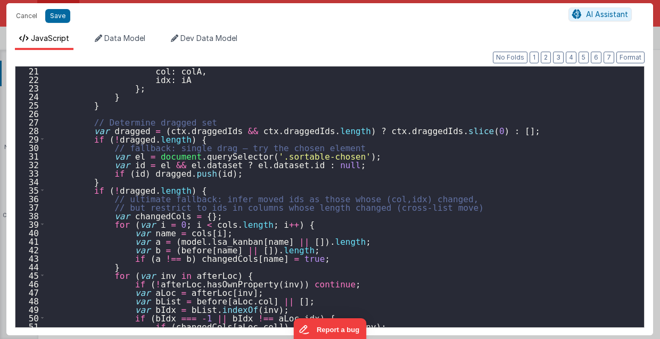
click at [195, 104] on div "col : colA , idx : iA } ; } } // Determine dragged set var dragged = ( ctx . dr…" at bounding box center [343, 206] width 594 height 278
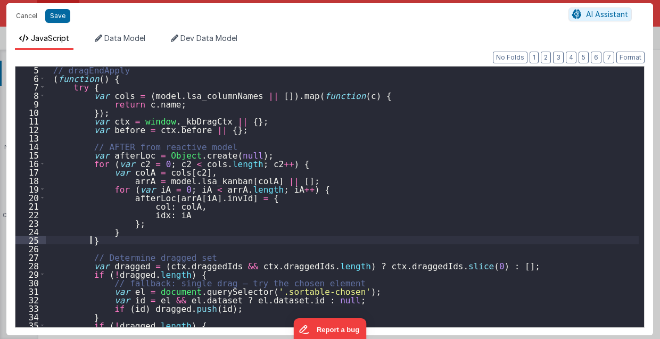
scroll to position [0, 0]
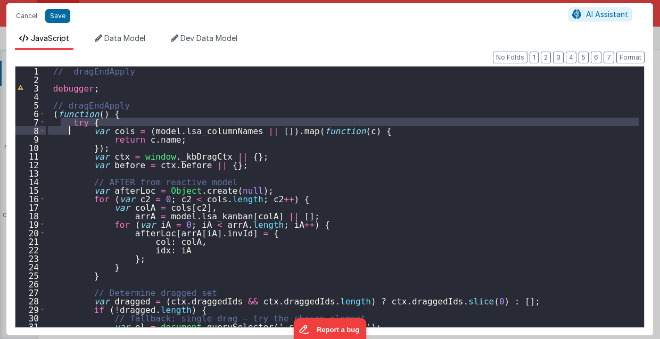
drag, startPoint x: 65, startPoint y: 122, endPoint x: 67, endPoint y: 128, distance: 5.7
click at [67, 128] on div "// dragEndApply debugger ; // dragEndApply ( function ( ) { try { var cols = ( …" at bounding box center [343, 206] width 594 height 278
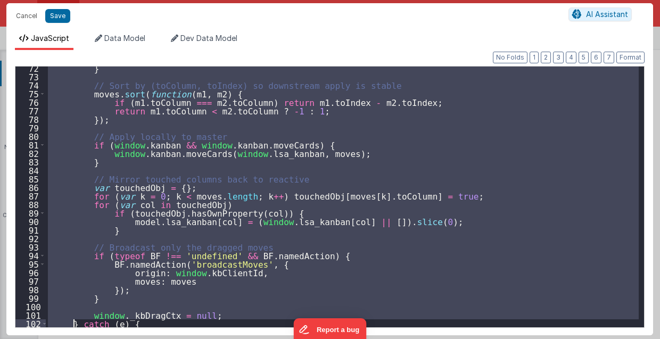
scroll to position [667, 0]
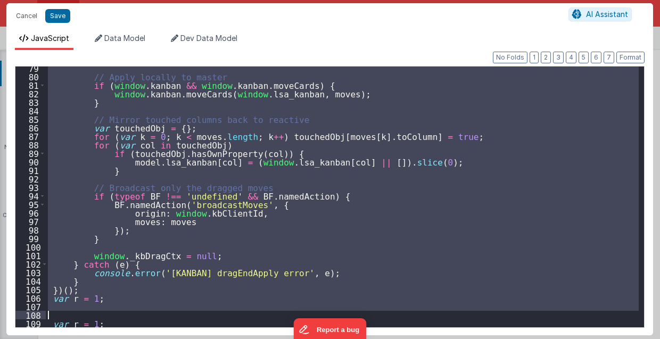
drag, startPoint x: 50, startPoint y: 103, endPoint x: 105, endPoint y: 317, distance: 220.7
click at [105, 317] on div "// Apply locally to master if ( window . kanban && window . kanban . moveCards …" at bounding box center [343, 203] width 594 height 278
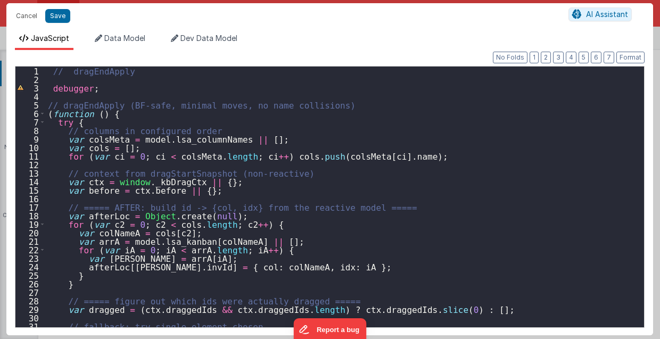
scroll to position [0, 0]
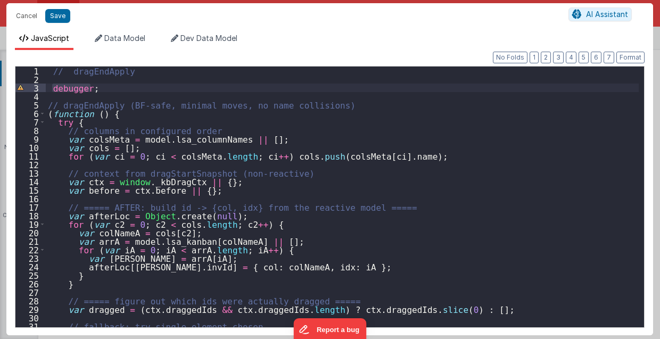
drag, startPoint x: 50, startPoint y: 86, endPoint x: 98, endPoint y: 87, distance: 48.4
click at [98, 87] on div "// dragEndApply debugger ; // dragEndApply (BF-safe, minimal moves, no name col…" at bounding box center [343, 206] width 594 height 278
click at [115, 124] on div "// dragEndApply debugger ; // dragEndApply (BF-safe, minimal moves, no name col…" at bounding box center [343, 206] width 594 height 278
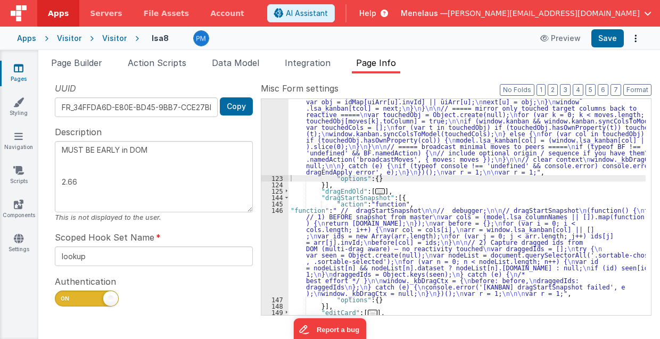
scroll to position [377, 0]
click at [362, 240] on div ""function" : " // dragEndApply \n\n debugger; \n\n // dragEndApply (BF-safe, mi…" at bounding box center [468, 130] width 358 height 536
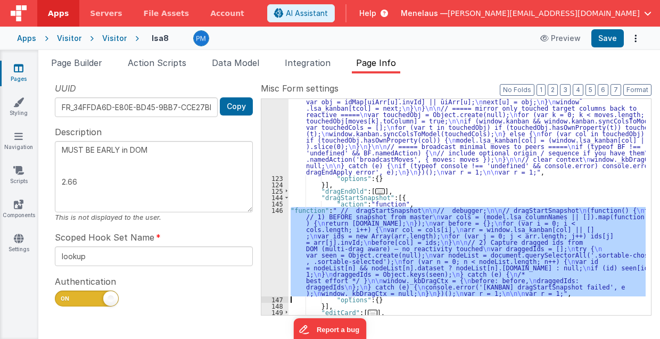
click at [269, 251] on div "146" at bounding box center [274, 251] width 27 height 89
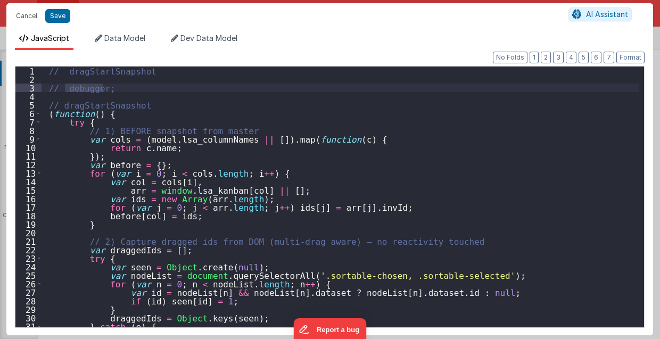
drag, startPoint x: 64, startPoint y: 87, endPoint x: 110, endPoint y: 91, distance: 45.4
click at [110, 91] on div "// dragStartSnapshot // debugger; // dragStartSnapshot ( function ( ) { try { /…" at bounding box center [341, 206] width 598 height 278
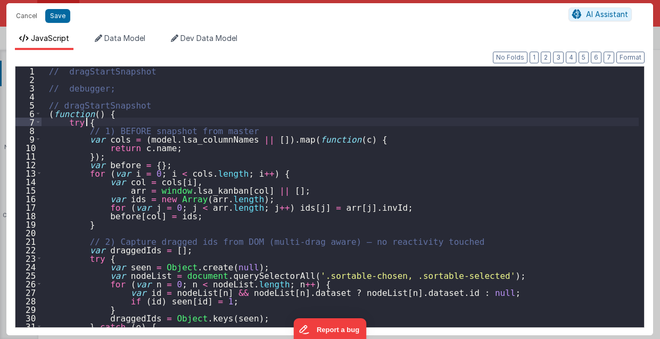
click at [98, 120] on div "// dragStartSnapshot // debugger; // dragStartSnapshot ( function ( ) { try { /…" at bounding box center [341, 206] width 598 height 278
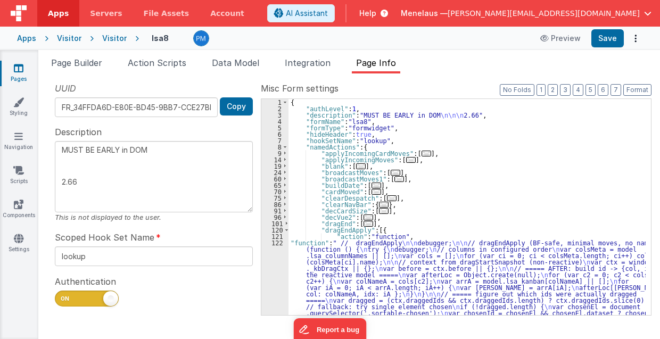
scroll to position [0, 0]
click at [406, 159] on span "..." at bounding box center [411, 160] width 10 height 6
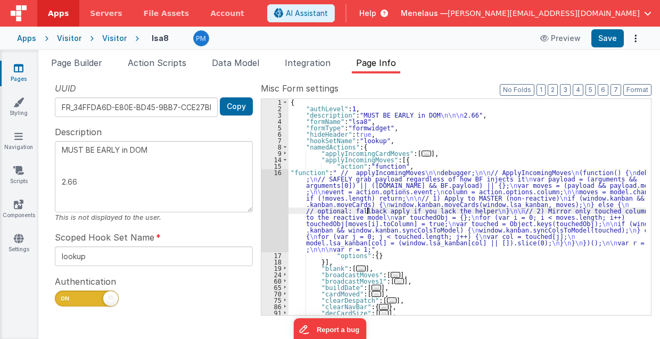
click at [366, 208] on div "{ "authLevel" : 1 , "description" : "MUST BE EARLY in DOM \n\n\n 2.66" , "formN…" at bounding box center [468, 213] width 358 height 229
click at [271, 220] on div "16" at bounding box center [274, 210] width 27 height 83
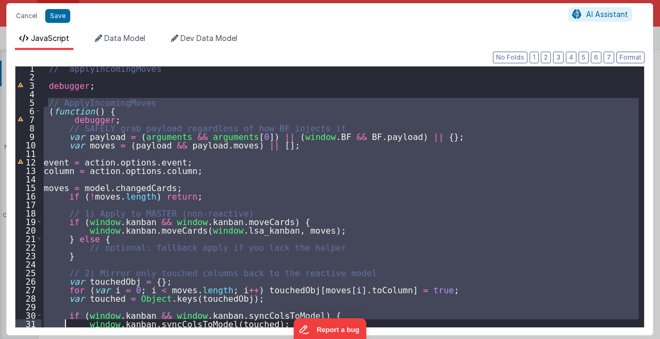
scroll to position [105, 0]
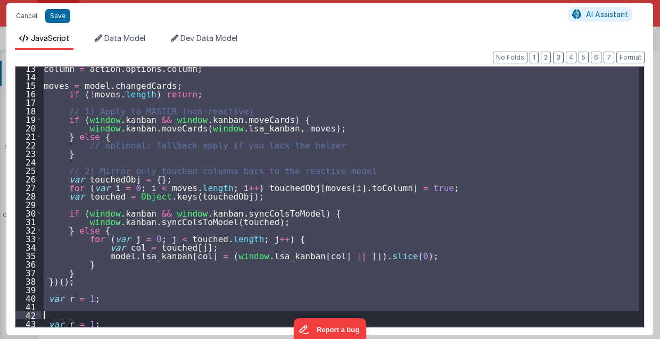
drag, startPoint x: 47, startPoint y: 103, endPoint x: 105, endPoint y: 316, distance: 221.1
click at [105, 316] on div "column = action . options . column ; moves = model . changedCards ; if ( ! move…" at bounding box center [341, 203] width 598 height 278
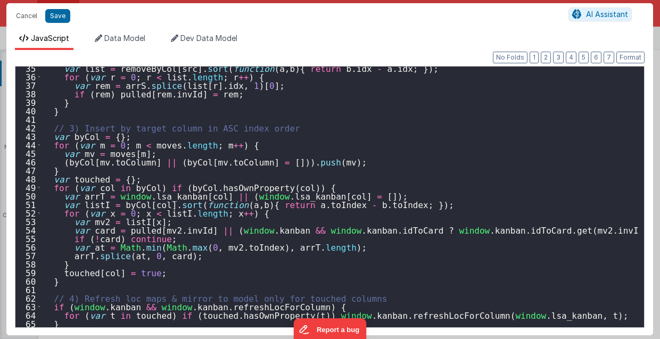
scroll to position [292, 0]
click at [622, 55] on button "Format" at bounding box center [630, 58] width 28 height 12
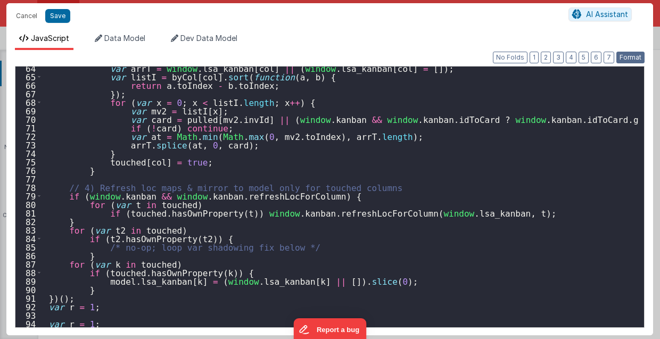
scroll to position [539, 0]
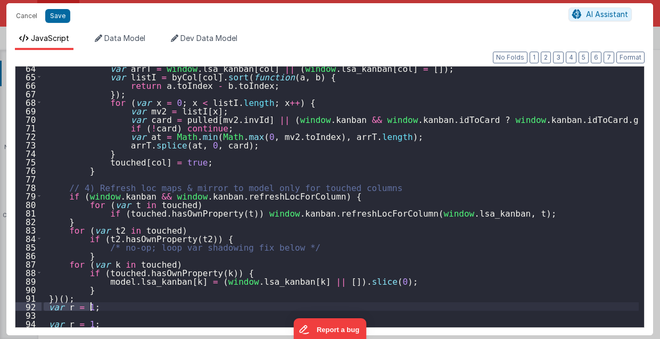
drag, startPoint x: 45, startPoint y: 307, endPoint x: 126, endPoint y: 307, distance: 80.9
click at [126, 307] on div "var arrT = window . lsa_kanban [ col ] || ( window . lsa_kanban [ col ] = [ ]) …" at bounding box center [341, 203] width 598 height 278
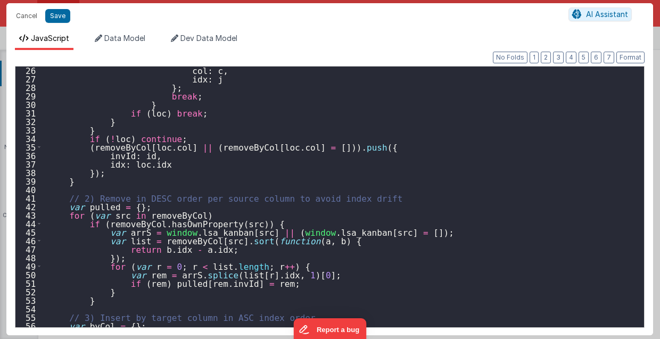
scroll to position [0, 0]
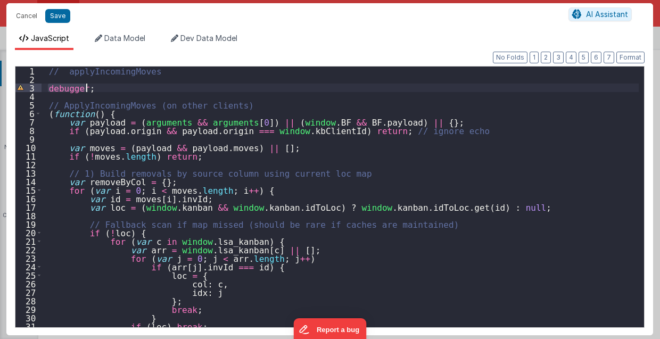
drag, startPoint x: 48, startPoint y: 88, endPoint x: 100, endPoint y: 88, distance: 52.2
click at [100, 88] on div "// applyIncomingMoves debugger ; // ApplyIncomingMoves (on other clients) ( fun…" at bounding box center [341, 206] width 598 height 278
click at [108, 114] on div "// applyIncomingMoves debugger ; // ApplyIncomingMoves (on other clients) ( fun…" at bounding box center [341, 206] width 598 height 278
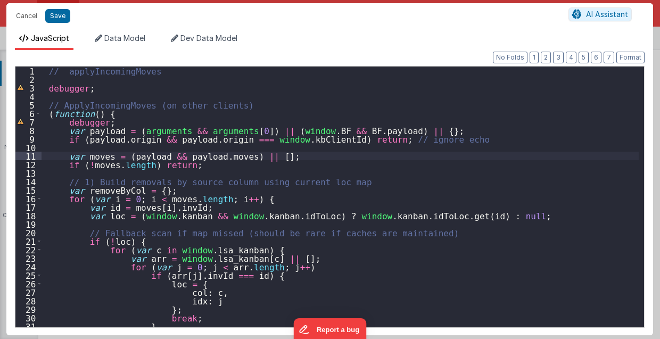
click at [260, 155] on div "// applyIncomingMoves debugger ; // ApplyIncomingMoves (on other clients) ( fun…" at bounding box center [341, 206] width 598 height 278
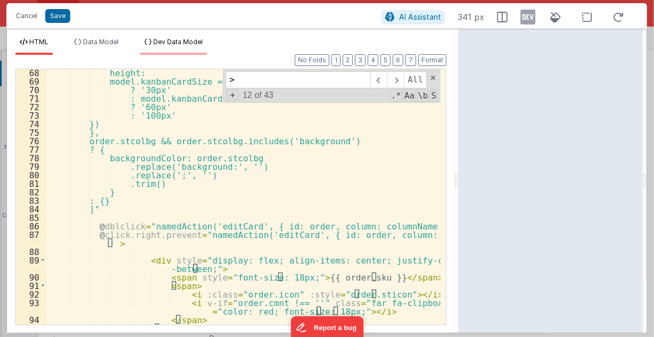
scroll to position [1772, 0]
click at [32, 11] on button "Cancel" at bounding box center [27, 16] width 32 height 15
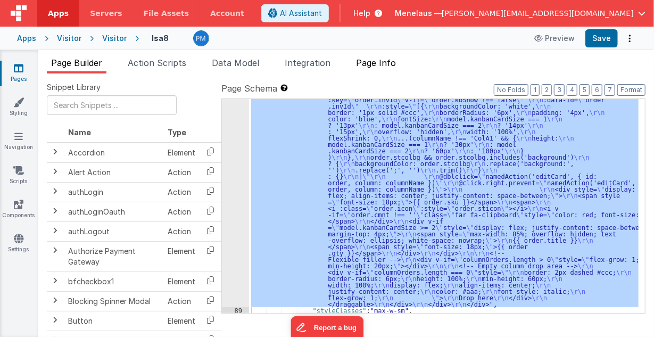
click at [384, 61] on span "Page Info" at bounding box center [376, 62] width 40 height 11
